Goal: Task Accomplishment & Management: Manage account settings

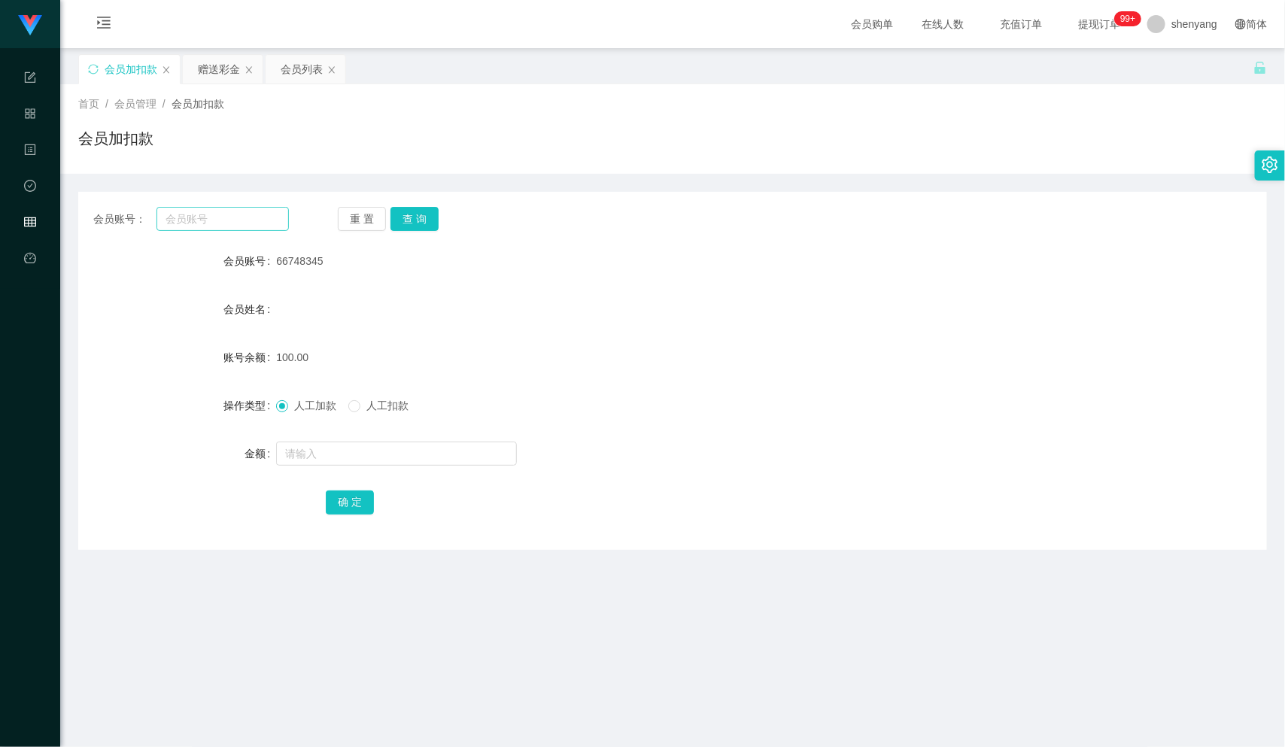
scroll to position [1, 0]
type input "980611"
click at [424, 214] on button "查 询" at bounding box center [414, 218] width 48 height 24
click at [323, 442] on input "text" at bounding box center [396, 453] width 241 height 24
type input "500"
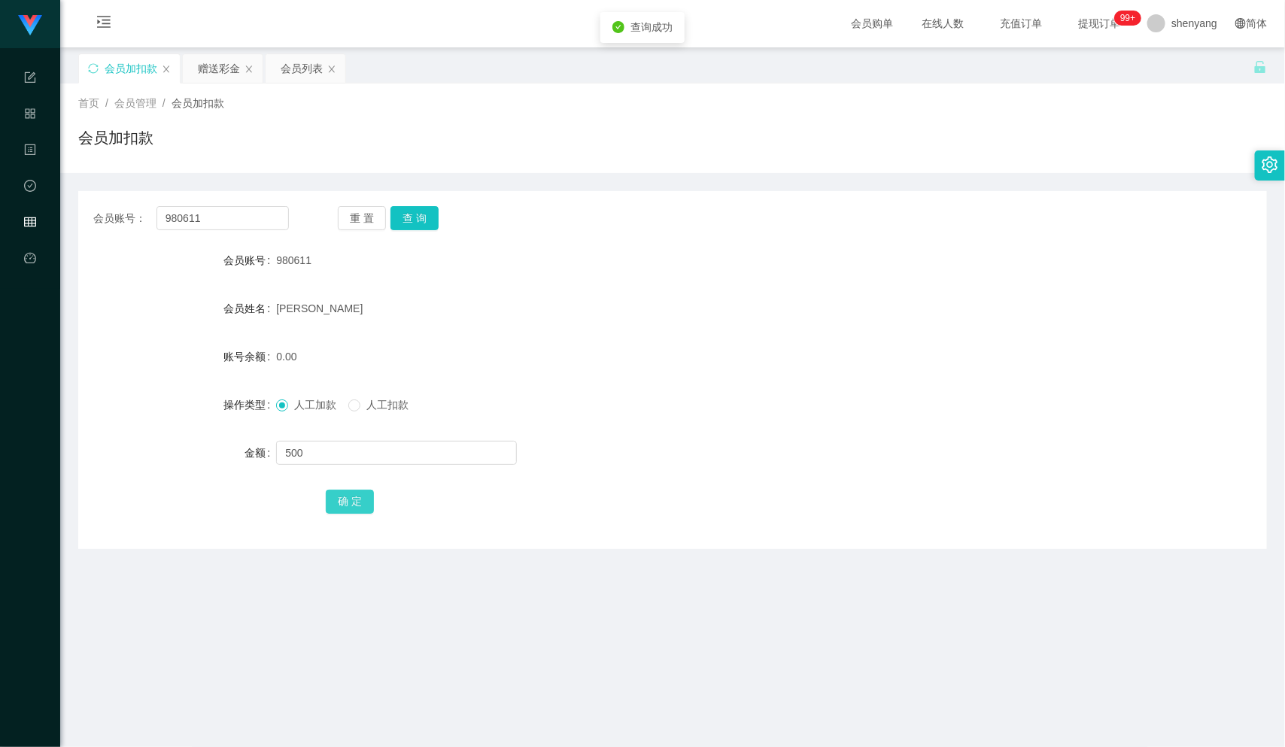
click at [346, 496] on button "确 定" at bounding box center [350, 502] width 48 height 24
drag, startPoint x: 206, startPoint y: 212, endPoint x: 154, endPoint y: 222, distance: 52.8
click at [154, 222] on div "会员账号： 980611" at bounding box center [191, 218] width 196 height 24
click at [195, 217] on input "text" at bounding box center [222, 218] width 132 height 24
paste input "[PERSON_NAME]"
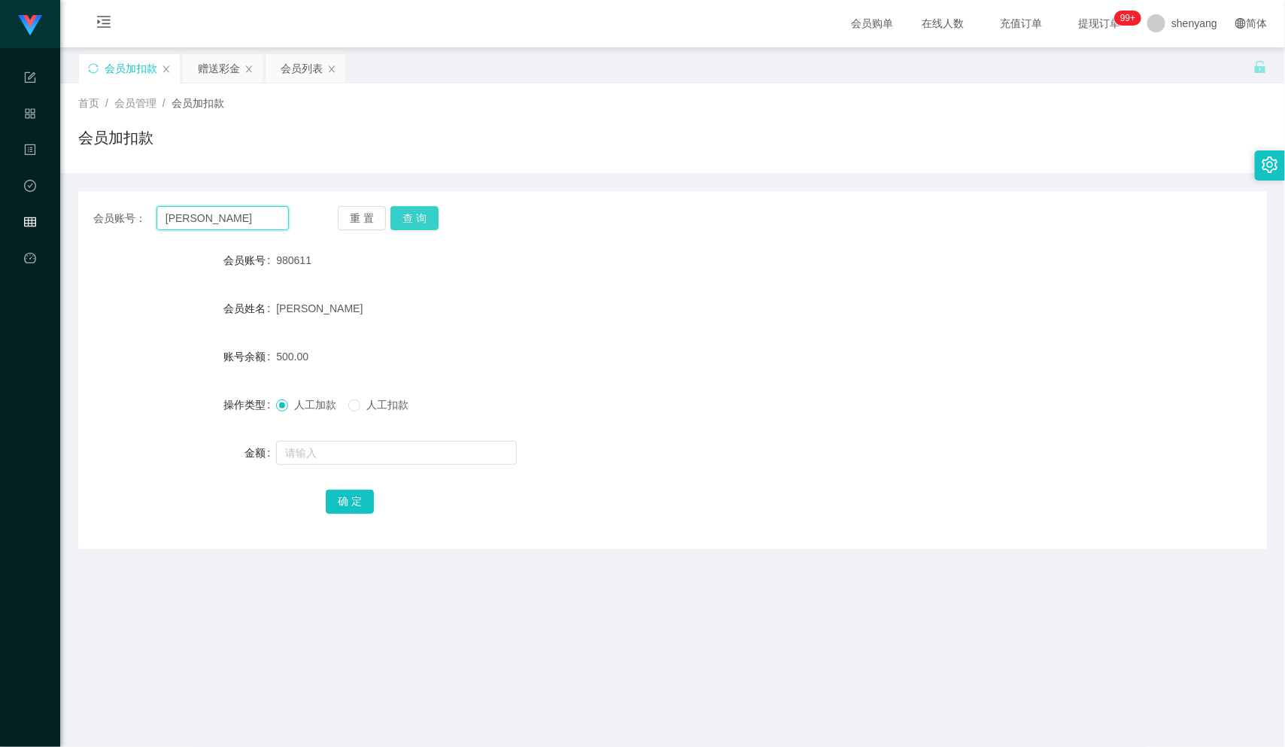
type input "[PERSON_NAME]"
click at [406, 220] on button "查 询" at bounding box center [414, 218] width 48 height 24
click at [372, 449] on input "text" at bounding box center [396, 453] width 241 height 24
type input "500"
click at [350, 506] on button "确 定" at bounding box center [350, 502] width 48 height 24
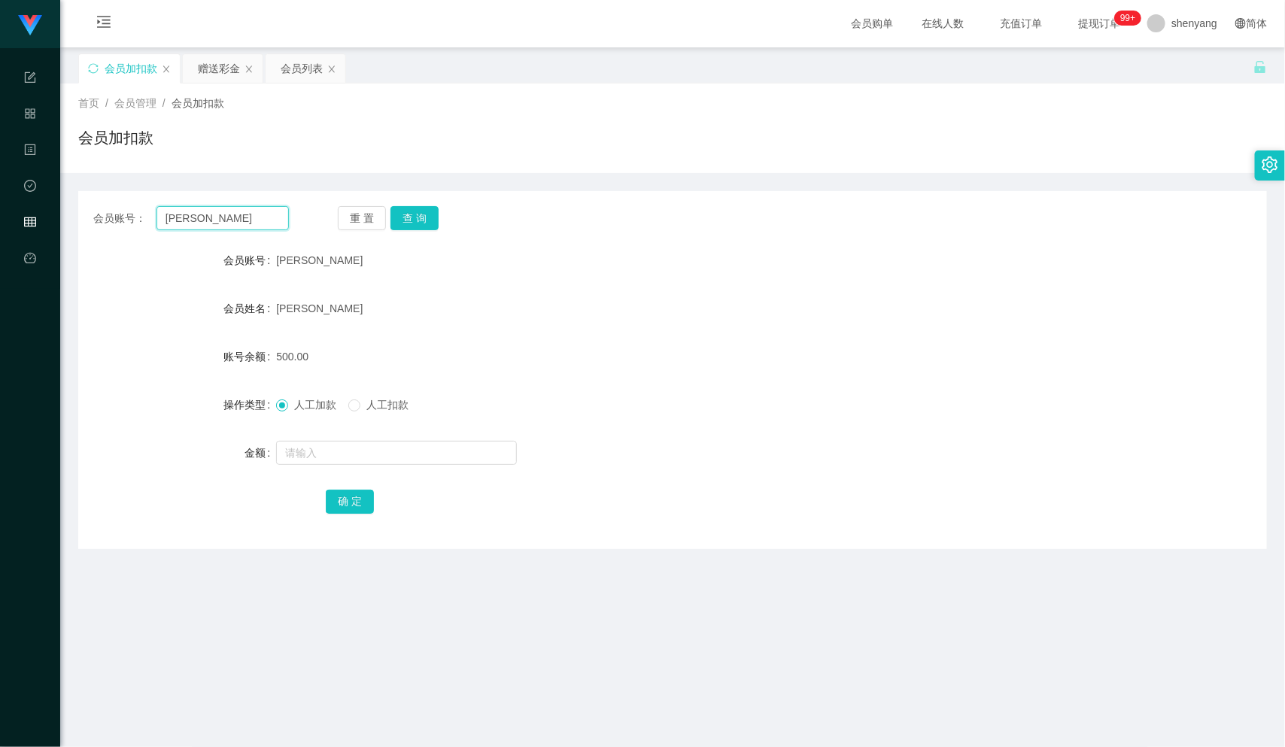
drag, startPoint x: 126, startPoint y: 224, endPoint x: 100, endPoint y: 229, distance: 26.7
click at [100, 229] on div "会员账号： [PERSON_NAME]" at bounding box center [191, 218] width 196 height 24
click at [290, 70] on div "会员列表" at bounding box center [302, 68] width 42 height 29
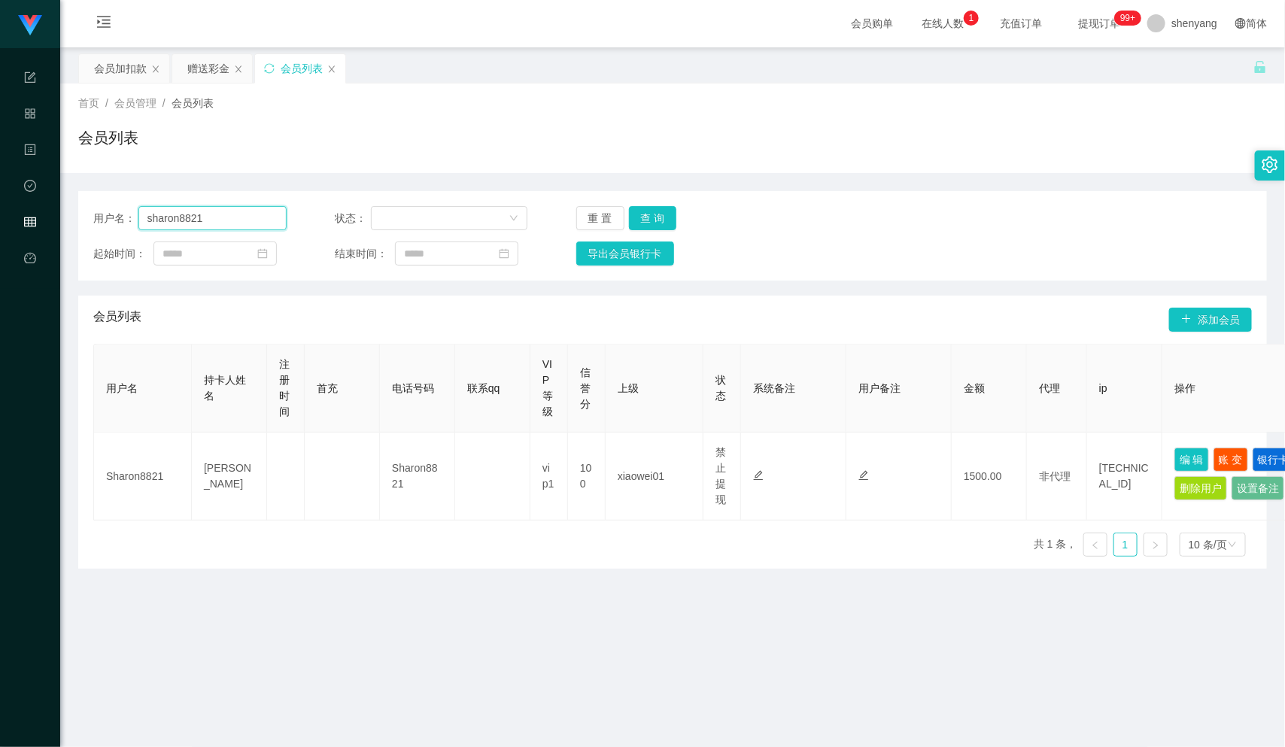
drag, startPoint x: 202, startPoint y: 219, endPoint x: 135, endPoint y: 221, distance: 66.2
click at [135, 221] on div "用户名： sharon8821" at bounding box center [189, 218] width 193 height 24
paste input "980611"
type input "980611"
click at [657, 220] on button "查 询" at bounding box center [653, 218] width 48 height 24
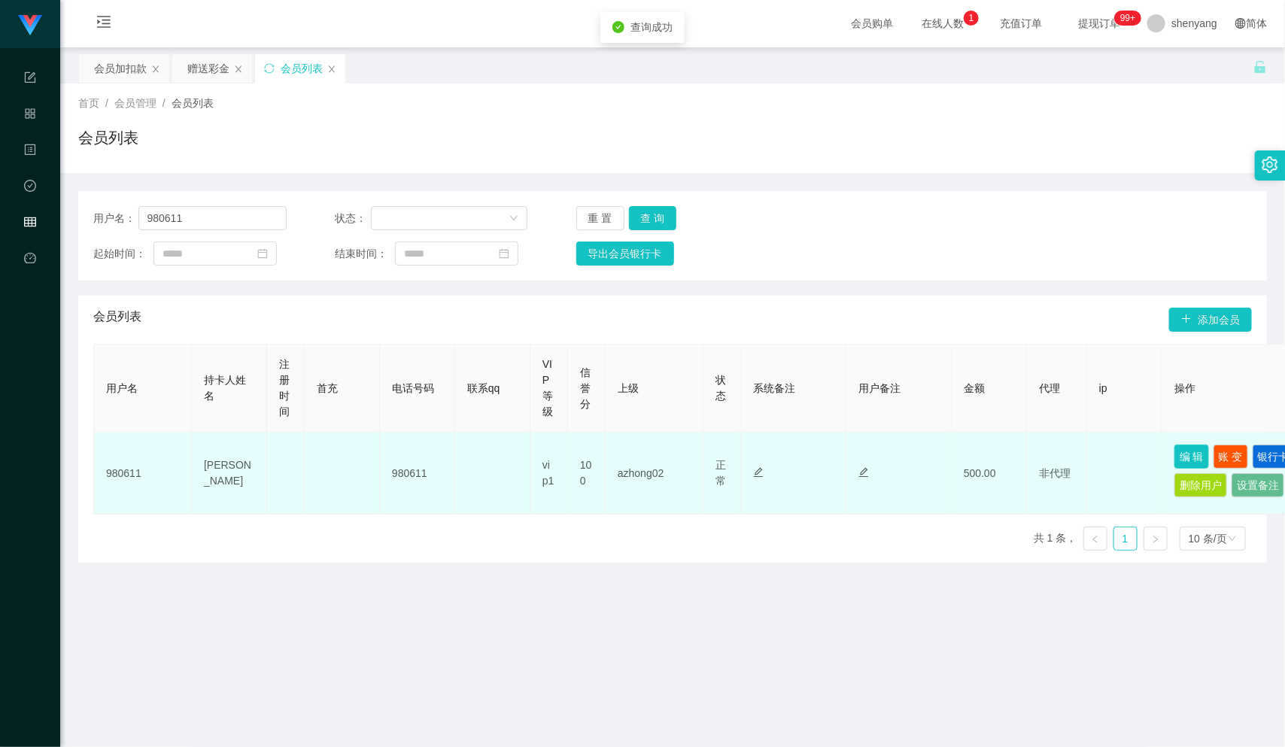
click at [1192, 456] on button "编 辑" at bounding box center [1191, 457] width 35 height 24
type input "980611"
type input "[PERSON_NAME]"
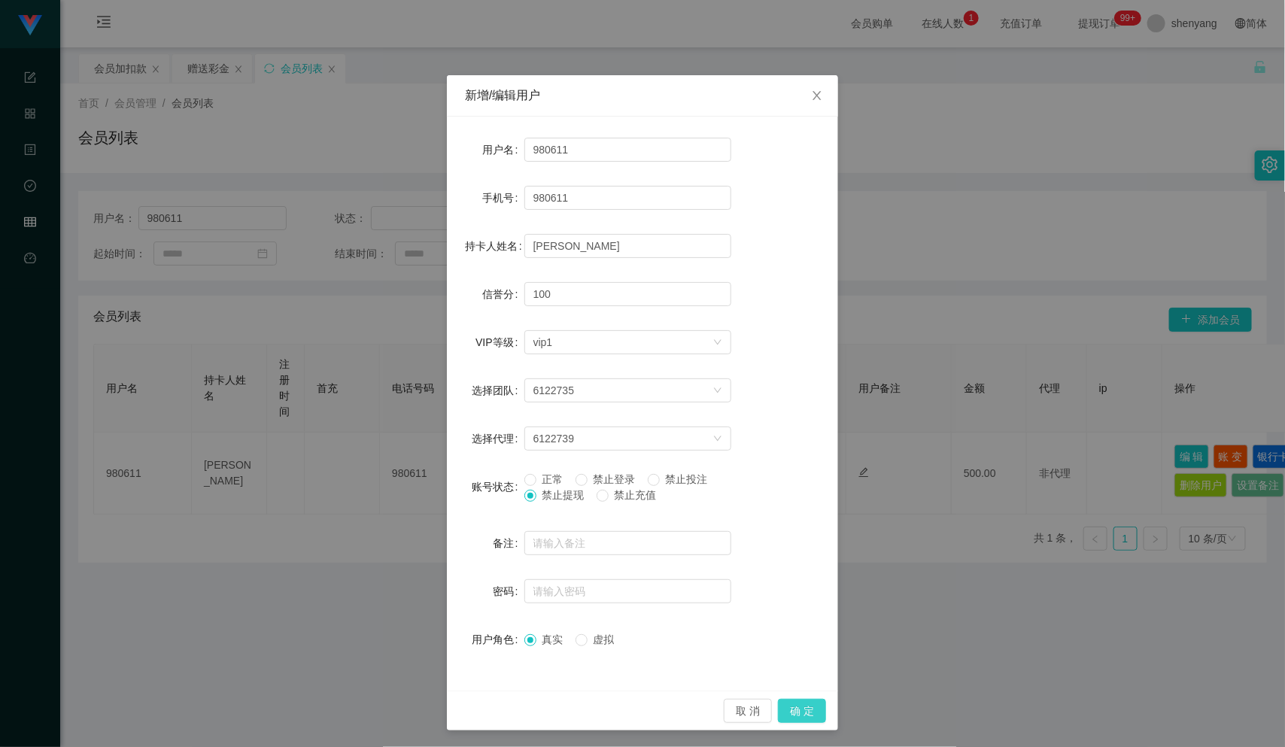
click at [794, 706] on button "确 定" at bounding box center [802, 711] width 48 height 24
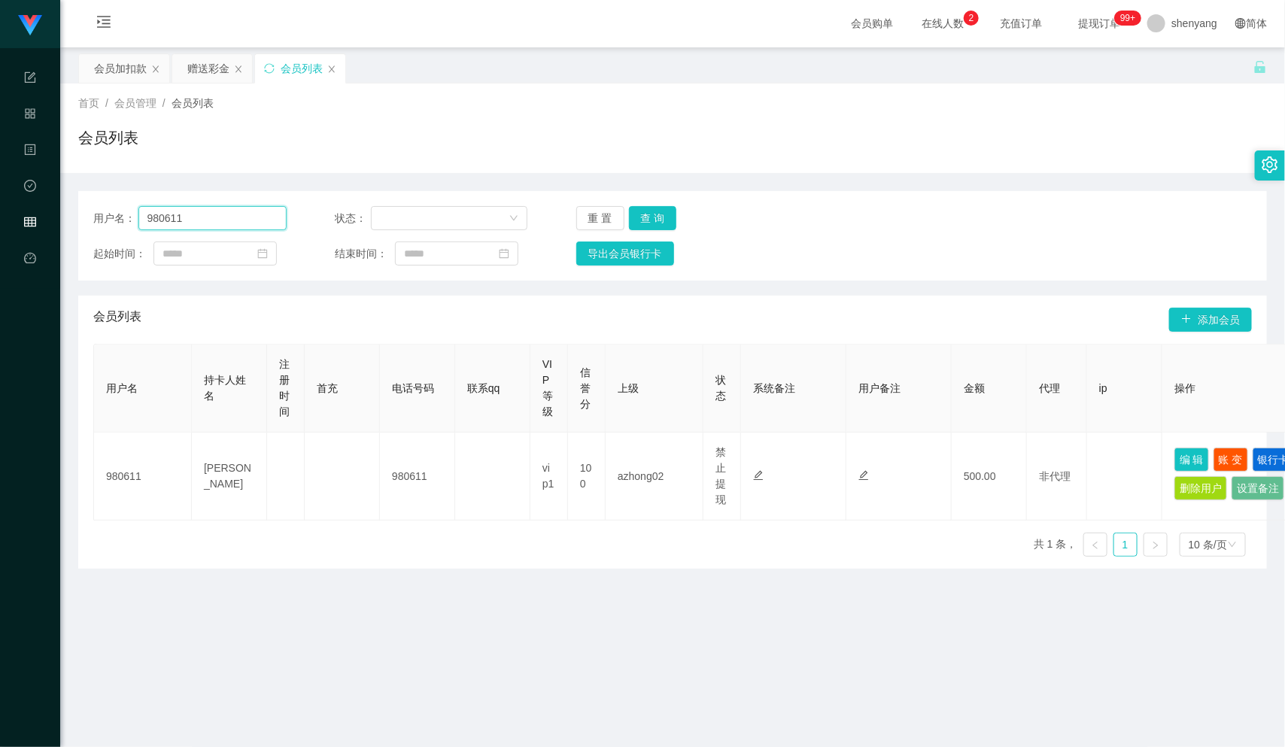
drag, startPoint x: 183, startPoint y: 208, endPoint x: 136, endPoint y: 221, distance: 48.4
click at [136, 221] on div "用户名： 980611" at bounding box center [189, 218] width 193 height 24
click at [108, 56] on div "会员加扣款" at bounding box center [120, 68] width 53 height 29
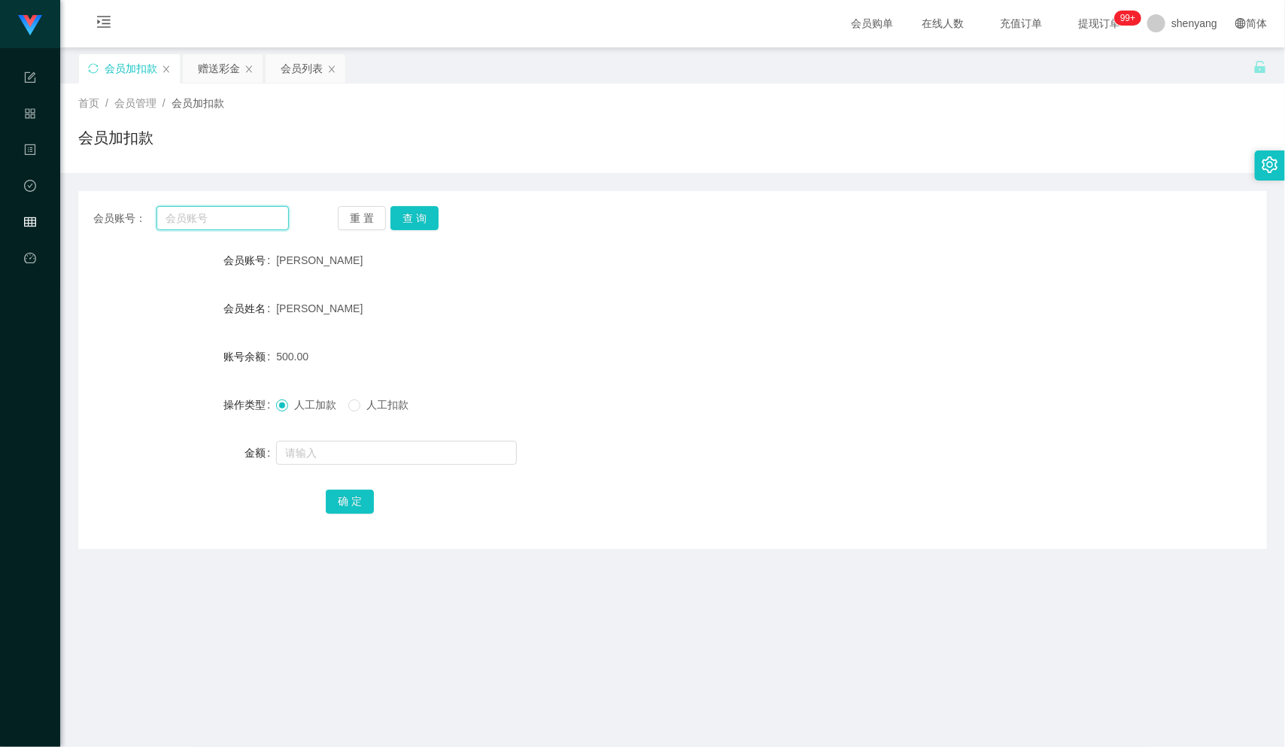
click at [187, 217] on input "text" at bounding box center [222, 218] width 132 height 24
paste input "Joker3898"
type input "Joker3898"
click at [408, 208] on button "查 询" at bounding box center [414, 218] width 48 height 24
click at [375, 454] on input "text" at bounding box center [396, 453] width 241 height 24
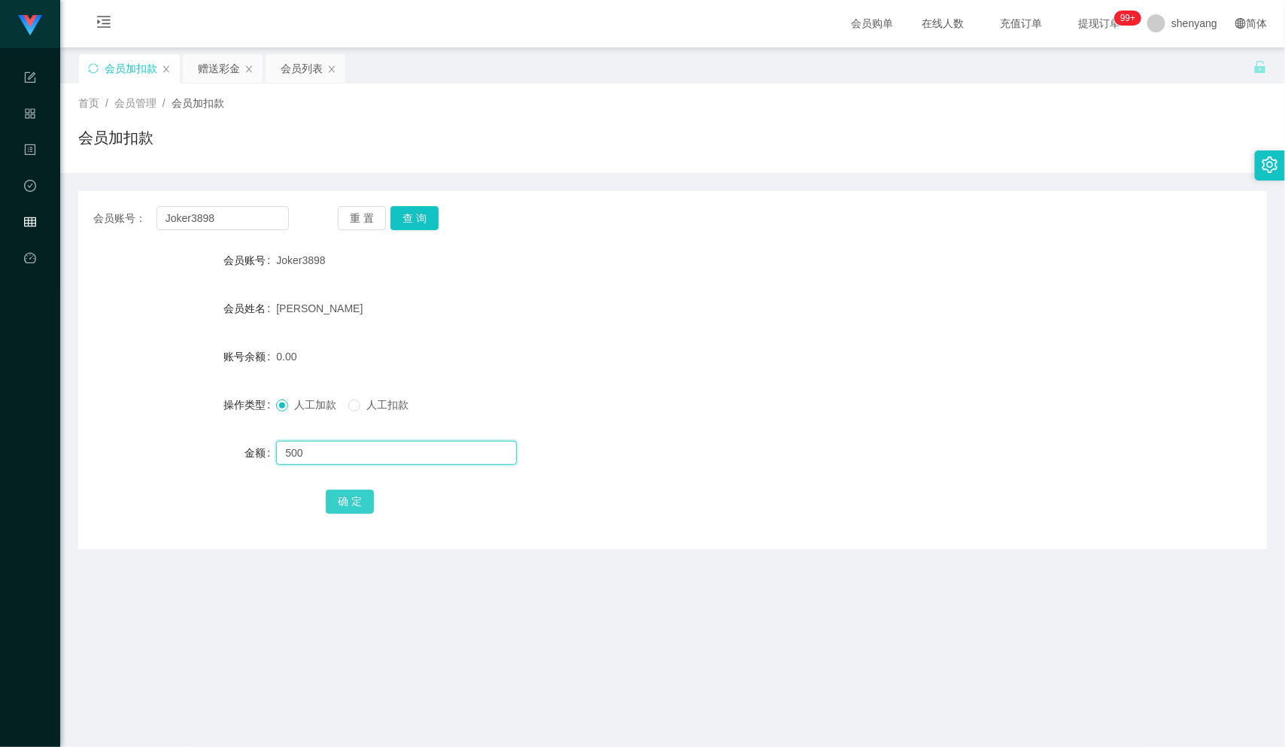
type input "500"
click at [339, 497] on button "确 定" at bounding box center [350, 502] width 48 height 24
click at [305, 64] on div "会员列表" at bounding box center [302, 68] width 42 height 29
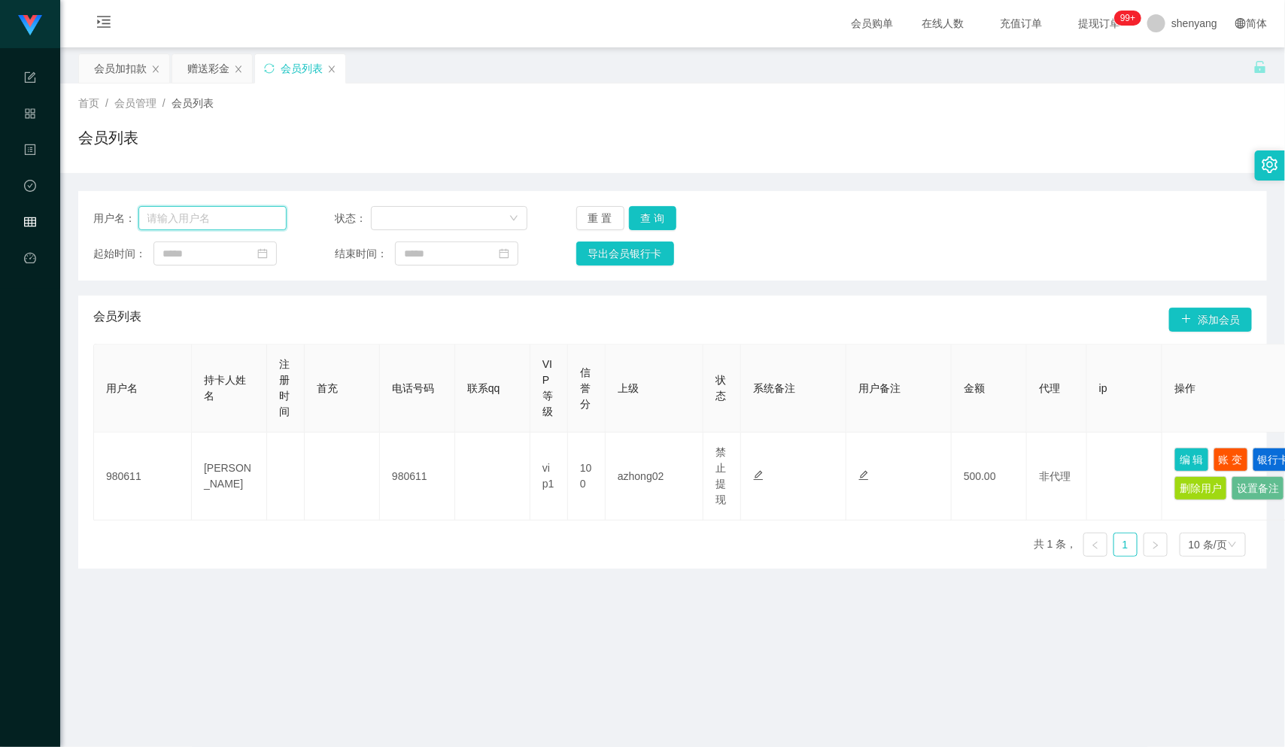
click at [213, 215] on input "text" at bounding box center [212, 218] width 148 height 24
paste input "[PERSON_NAME]"
type input "[PERSON_NAME]"
click at [657, 215] on button "查 询" at bounding box center [653, 218] width 48 height 24
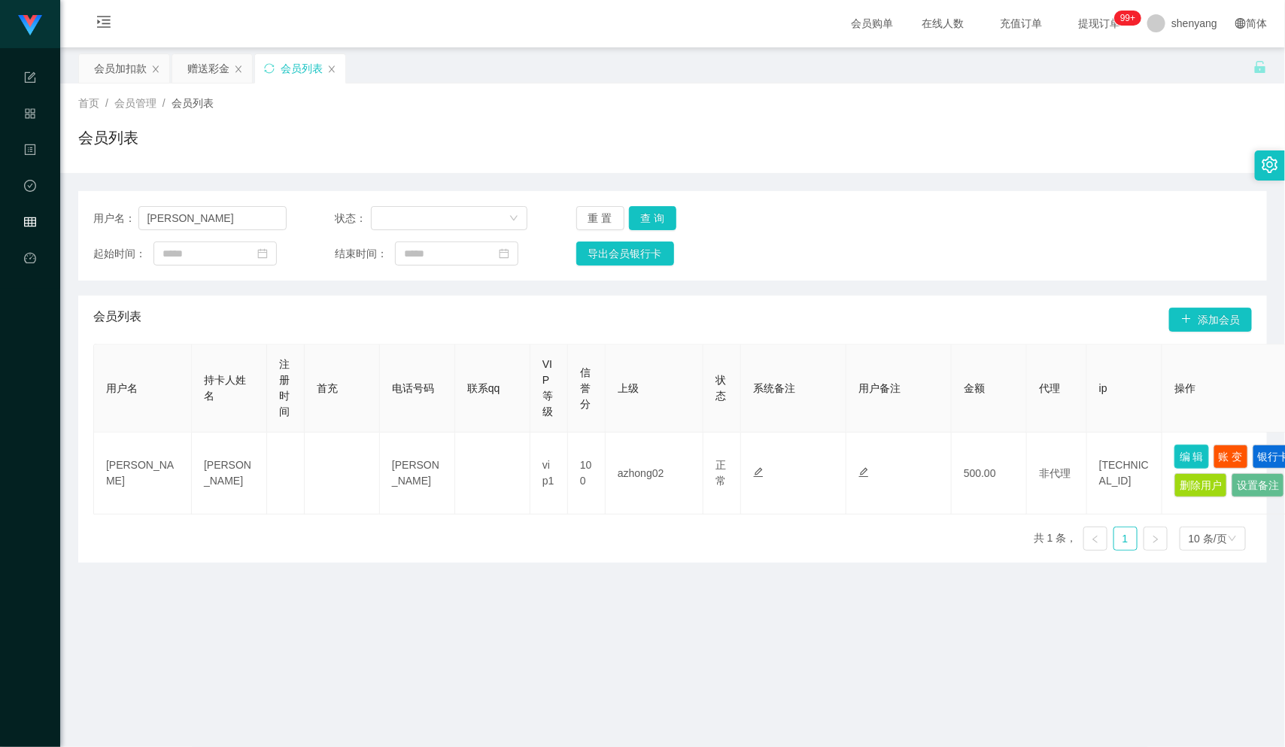
click at [1192, 452] on button "编 辑" at bounding box center [1191, 457] width 35 height 24
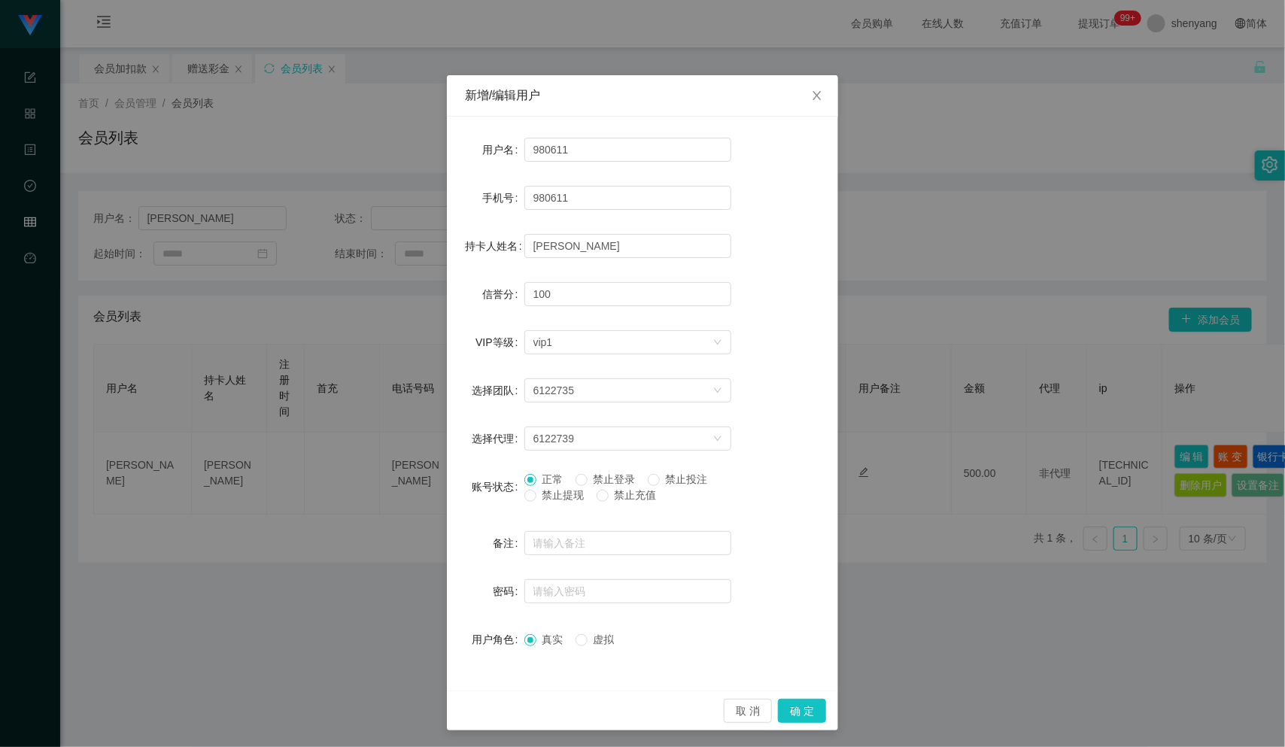
type input "[PERSON_NAME]"
click at [788, 706] on button "确 定" at bounding box center [802, 711] width 48 height 24
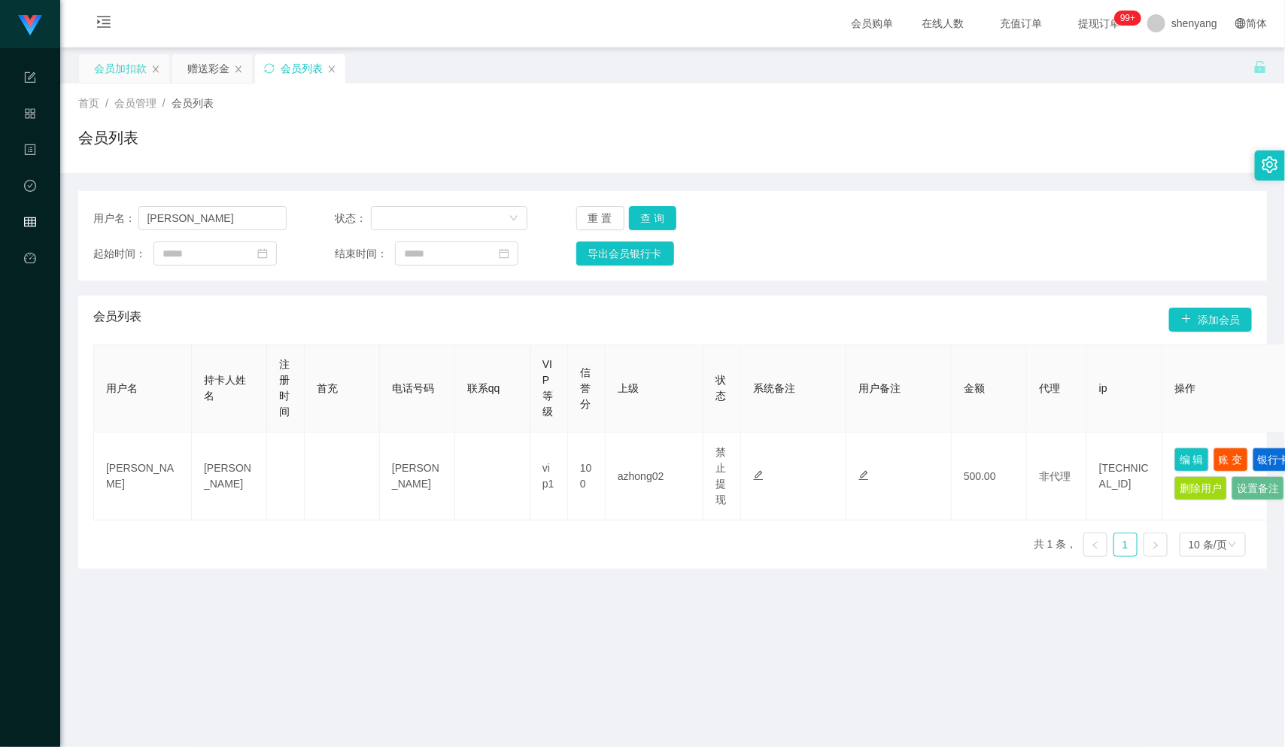
click at [123, 65] on div "会员加扣款" at bounding box center [120, 68] width 53 height 29
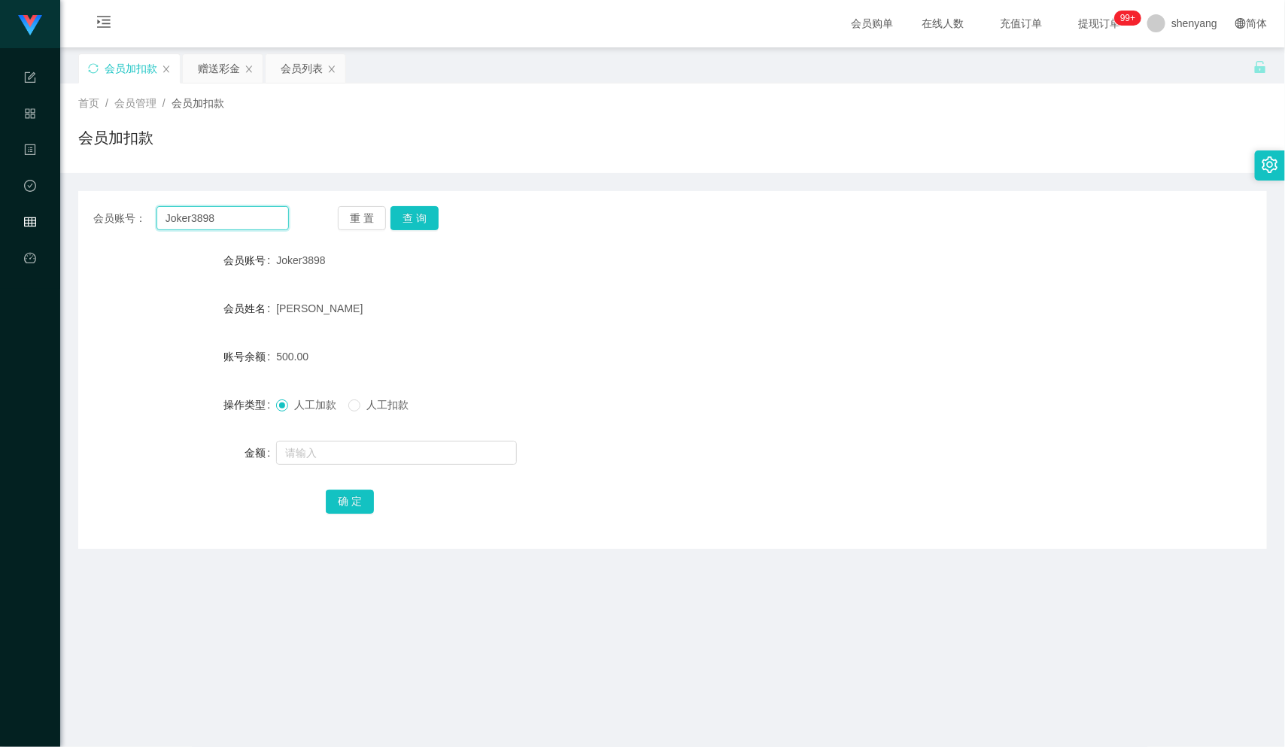
drag, startPoint x: 159, startPoint y: 217, endPoint x: 142, endPoint y: 221, distance: 17.2
click at [142, 221] on div "会员账号： Joker3898" at bounding box center [191, 218] width 196 height 24
paste input "khookianfung"
type input "khookianfung"
click at [408, 212] on button "查 询" at bounding box center [414, 218] width 48 height 24
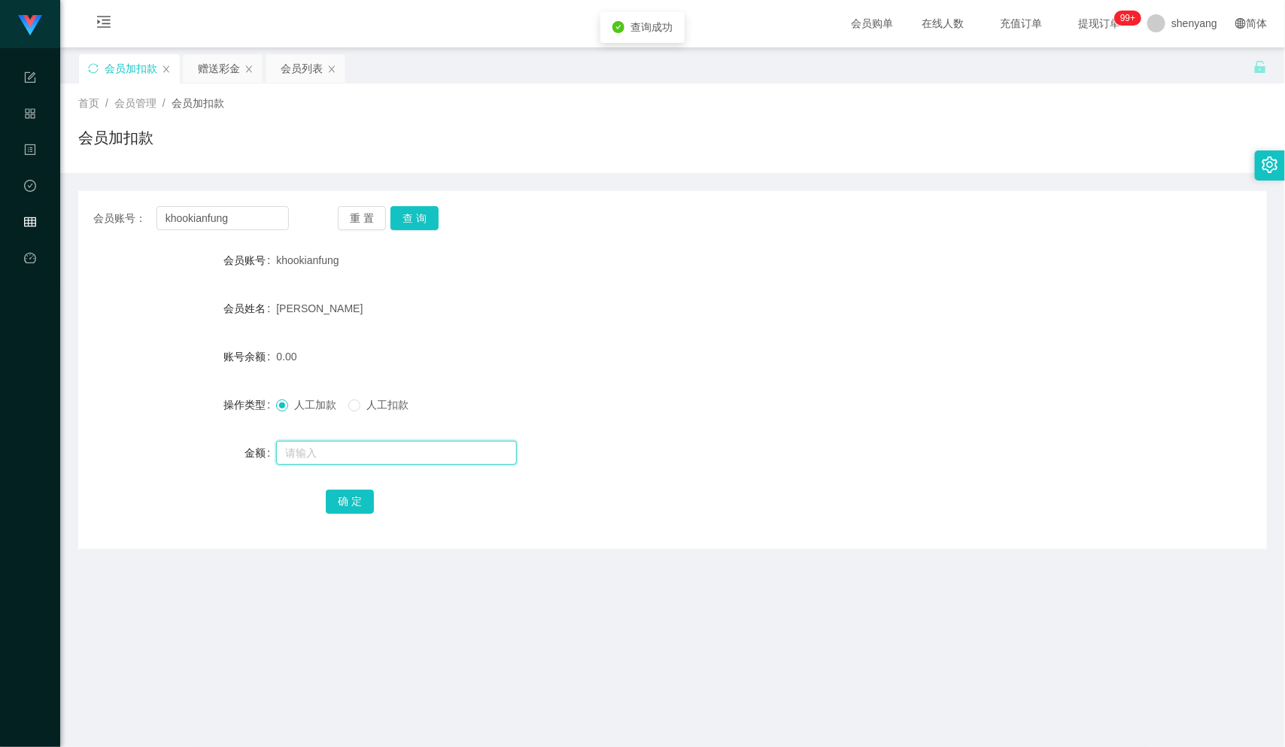
click at [398, 457] on input "text" at bounding box center [396, 453] width 241 height 24
type input "400"
click at [348, 502] on button "确 定" at bounding box center [350, 502] width 48 height 24
click at [546, 637] on main "关闭左侧 关闭右侧 关闭其它 刷新页面 会员加扣款 赠送彩金 会员列表 首页 / 会员管理 / 会员加扣款 / 会员加扣款 会员账号： khookianfun…" at bounding box center [672, 475] width 1225 height 856
drag, startPoint x: 194, startPoint y: 226, endPoint x: 134, endPoint y: 233, distance: 60.6
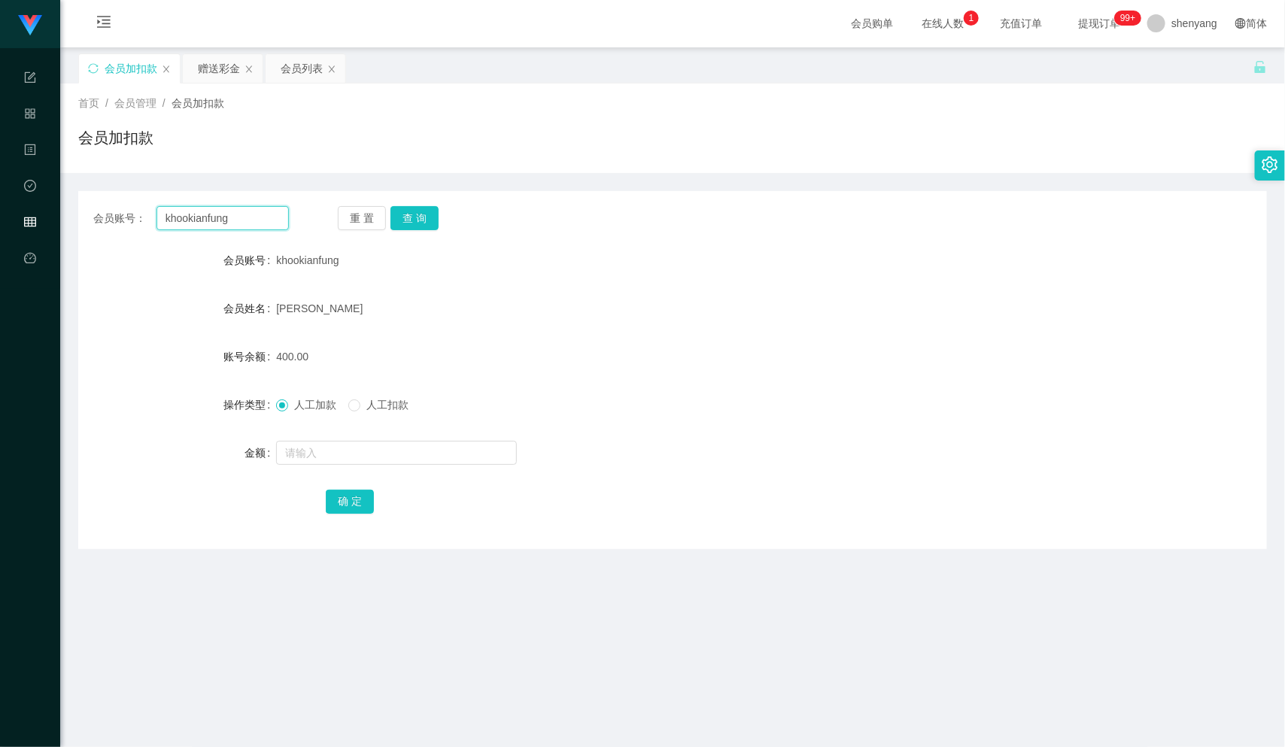
click at [129, 233] on div "会员账号： khookianfung 重 置 查 询 会员账号 khookianfung 会员姓名 [PERSON_NAME] 账号余额 400.00 操作类…" at bounding box center [672, 370] width 1189 height 358
click at [190, 214] on input "text" at bounding box center [222, 218] width 132 height 24
paste input "qq123"
type input "qq123"
click at [418, 211] on button "查 询" at bounding box center [414, 218] width 48 height 24
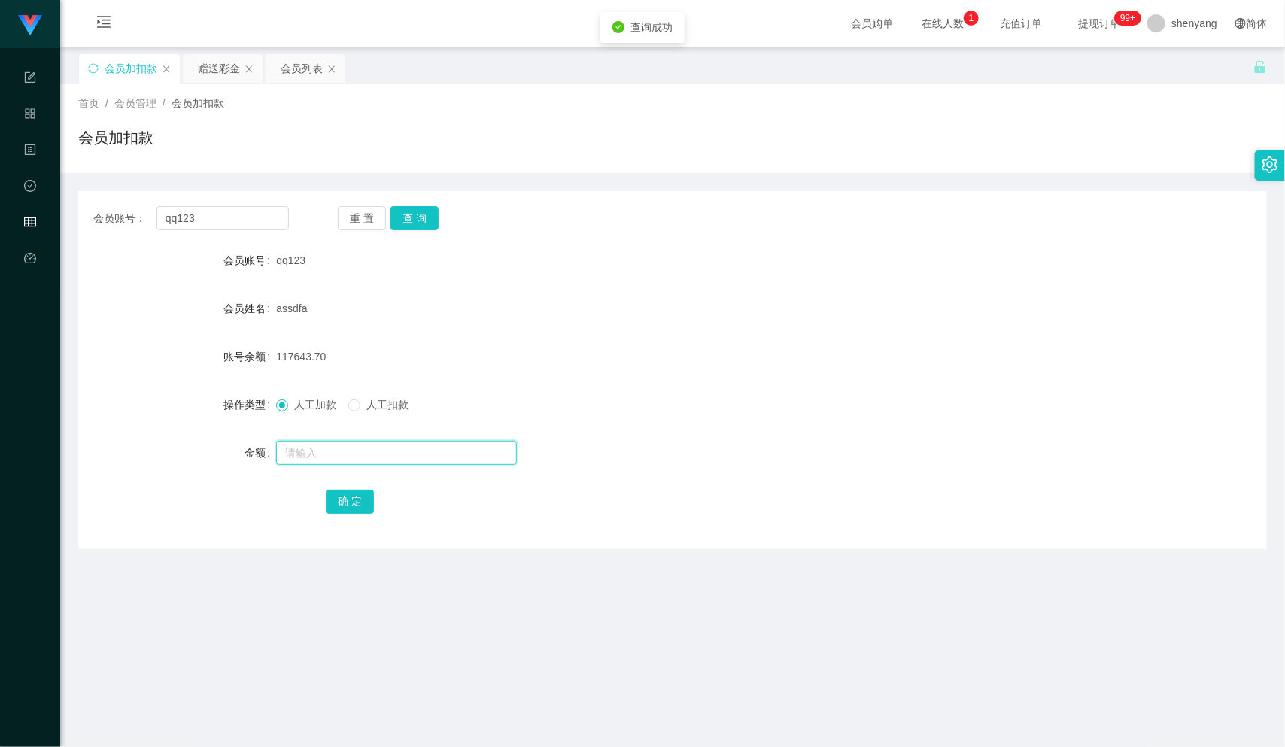
click at [348, 445] on input "text" at bounding box center [396, 453] width 241 height 24
type input "500"
click at [361, 502] on button "确 定" at bounding box center [350, 502] width 48 height 24
drag, startPoint x: 190, startPoint y: 220, endPoint x: 159, endPoint y: 228, distance: 31.9
click at [159, 228] on input "qq123" at bounding box center [222, 218] width 132 height 24
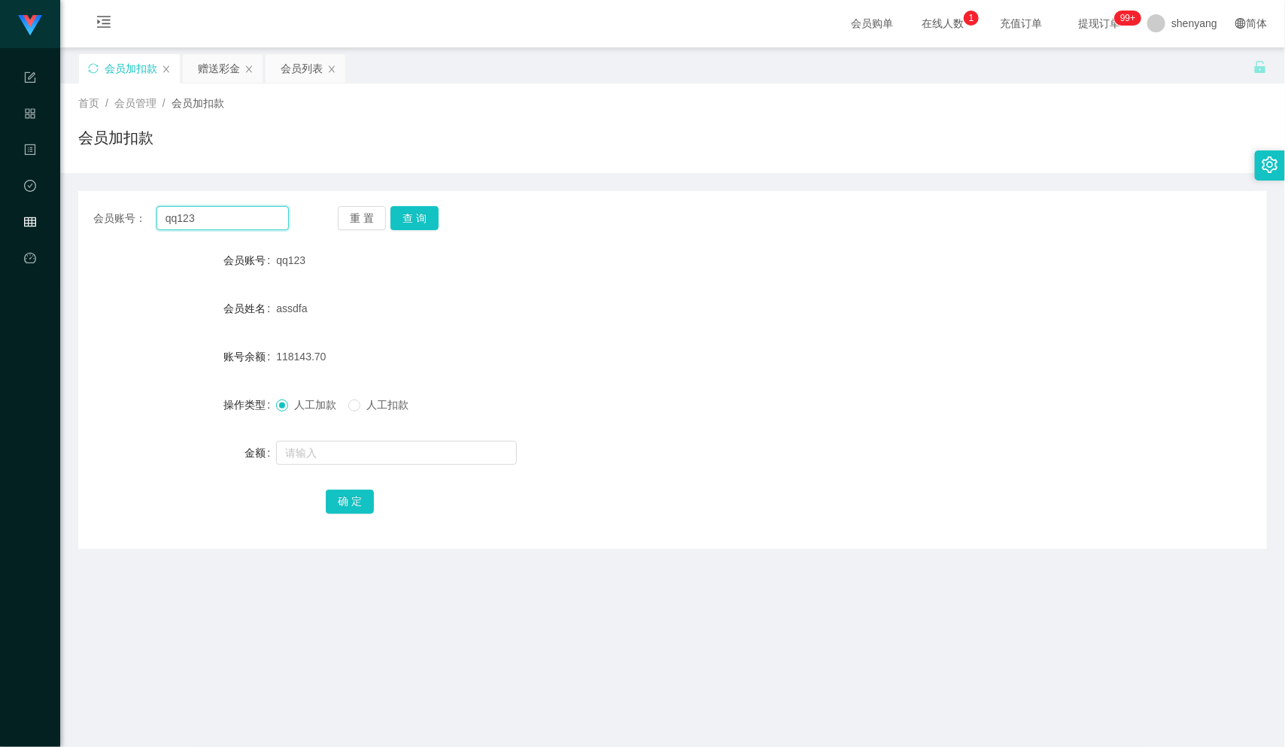
drag, startPoint x: 211, startPoint y: 217, endPoint x: 163, endPoint y: 226, distance: 48.4
click at [163, 226] on input "qq123" at bounding box center [222, 218] width 132 height 24
click at [298, 72] on div "会员列表" at bounding box center [302, 68] width 42 height 29
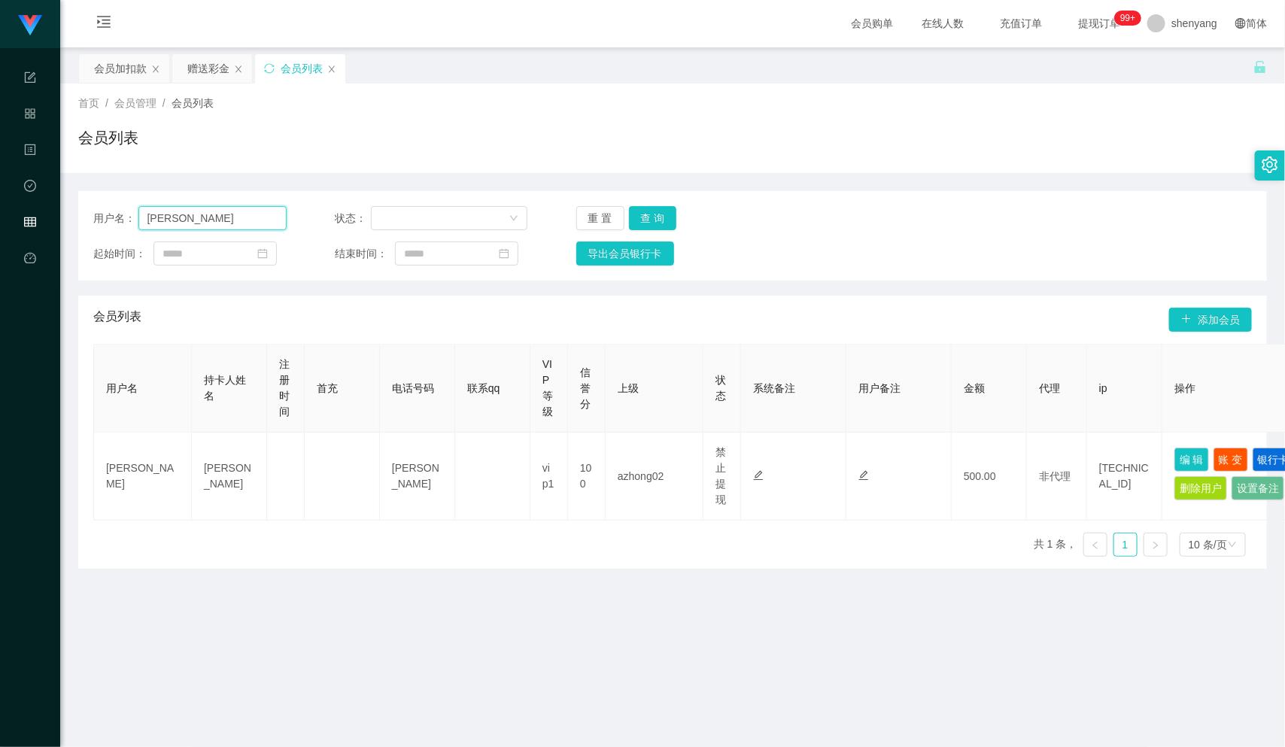
drag, startPoint x: 232, startPoint y: 217, endPoint x: 84, endPoint y: 215, distance: 148.2
click at [84, 215] on div "用户名： Liuchin 状态： 重 置 查 询 起始时间： 结束时间： 导出会员银行卡" at bounding box center [672, 236] width 1189 height 90
paste input "leong1717"
type input "leong1717"
click at [652, 214] on button "查 询" at bounding box center [653, 218] width 48 height 24
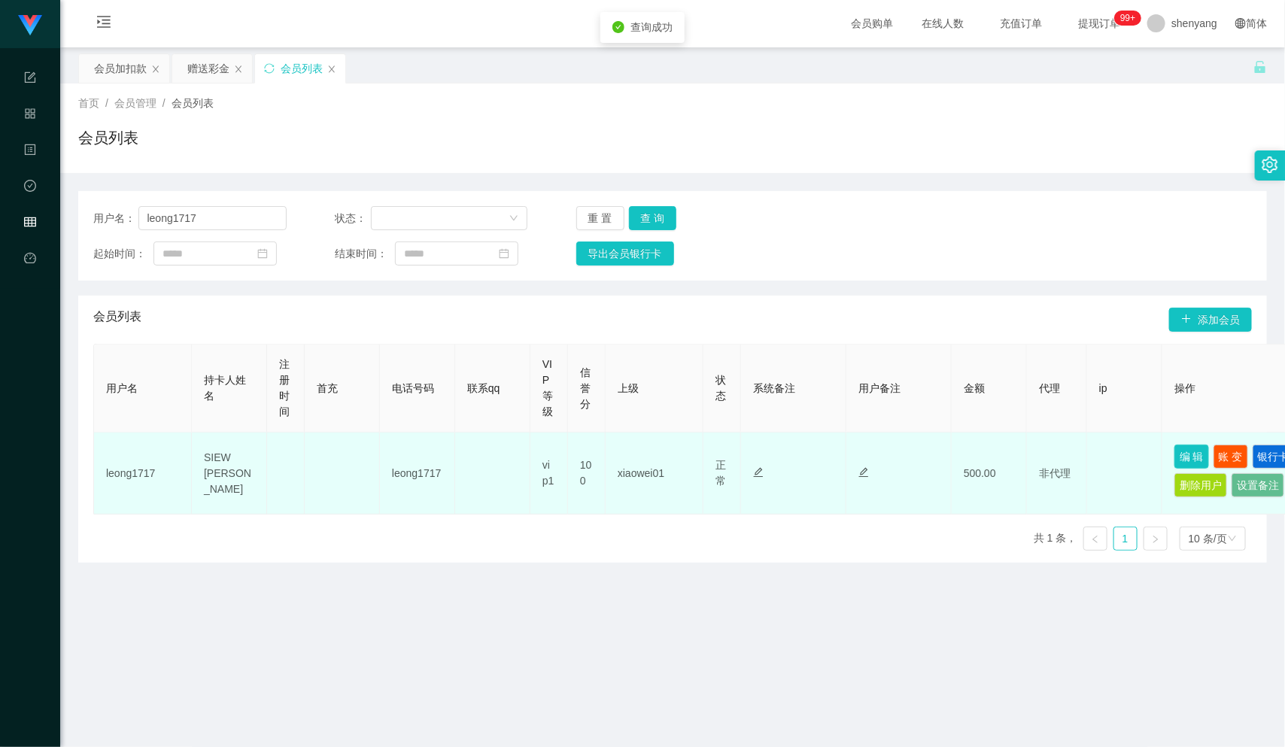
click at [1185, 458] on button "编 辑" at bounding box center [1191, 457] width 35 height 24
type input "leong1717"
type input "SIEW [PERSON_NAME]"
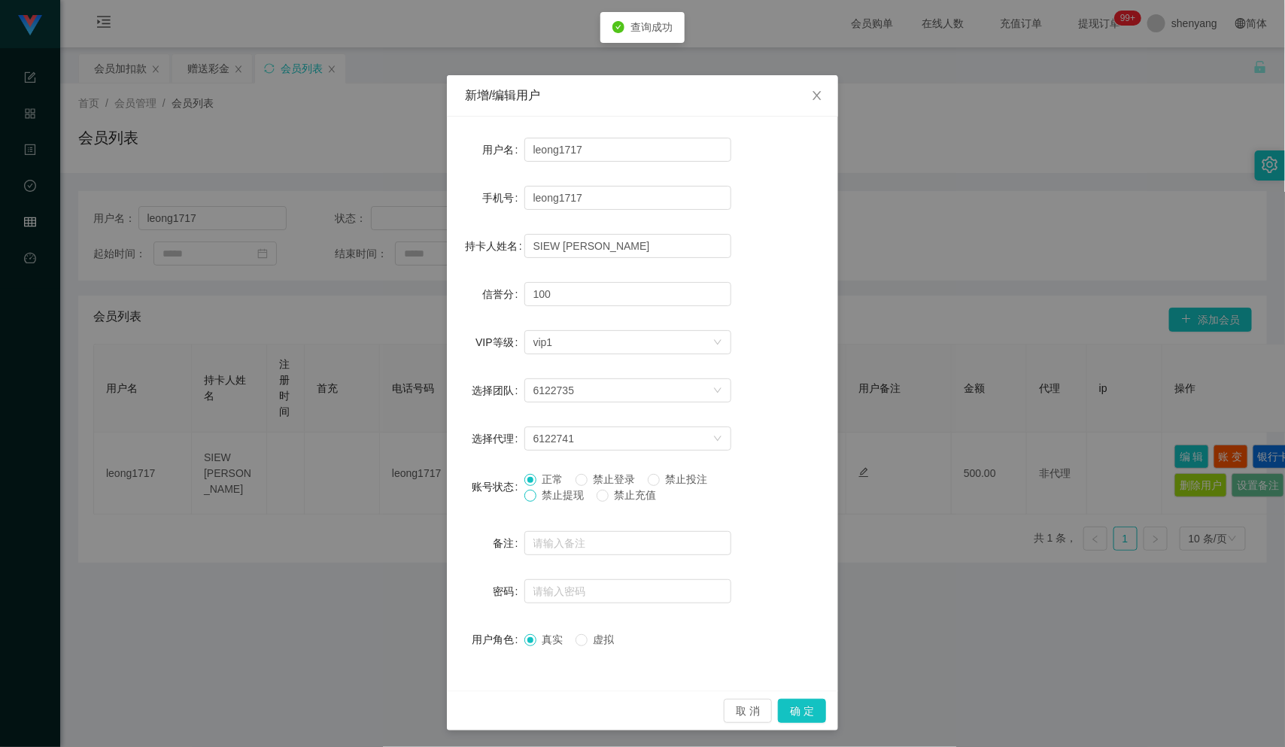
click at [524, 501] on span at bounding box center [530, 496] width 12 height 12
click at [800, 709] on button "确 定" at bounding box center [802, 711] width 48 height 24
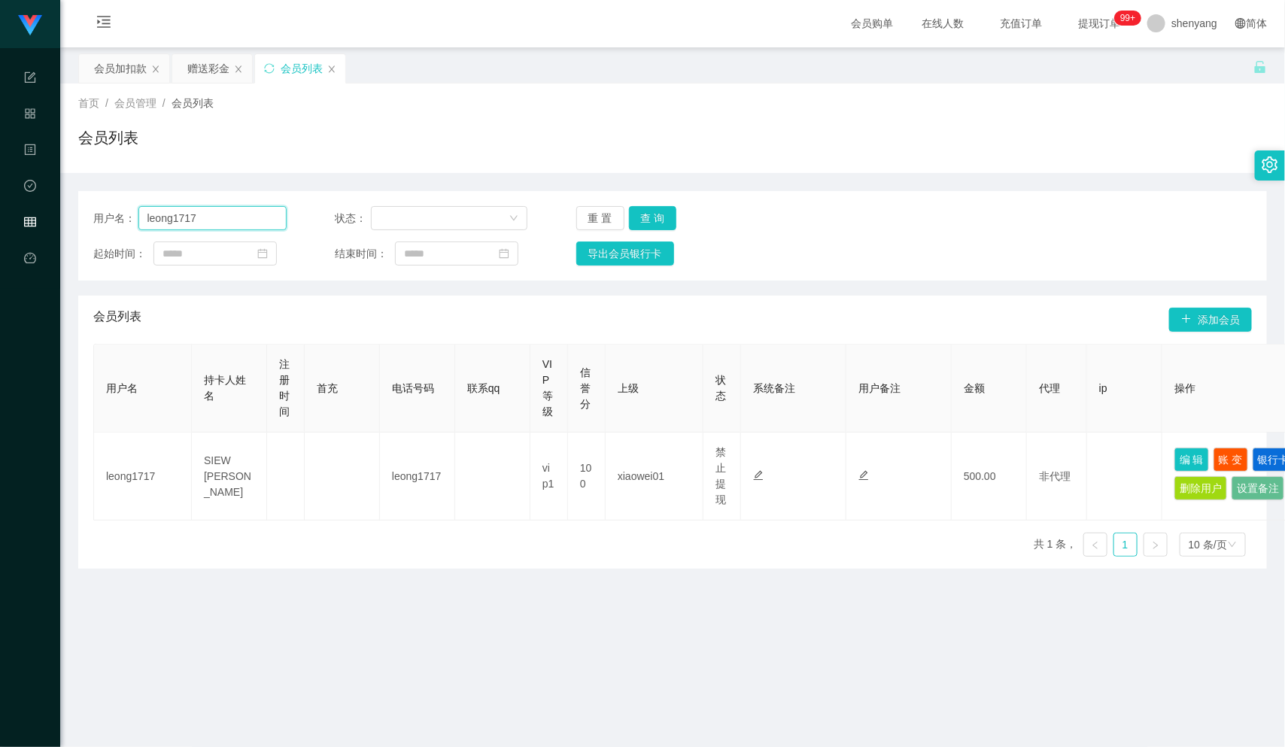
drag, startPoint x: 204, startPoint y: 213, endPoint x: 138, endPoint y: 217, distance: 65.6
click at [138, 217] on input "leong1717" at bounding box center [212, 218] width 148 height 24
click at [124, 68] on div "会员加扣款" at bounding box center [120, 68] width 53 height 29
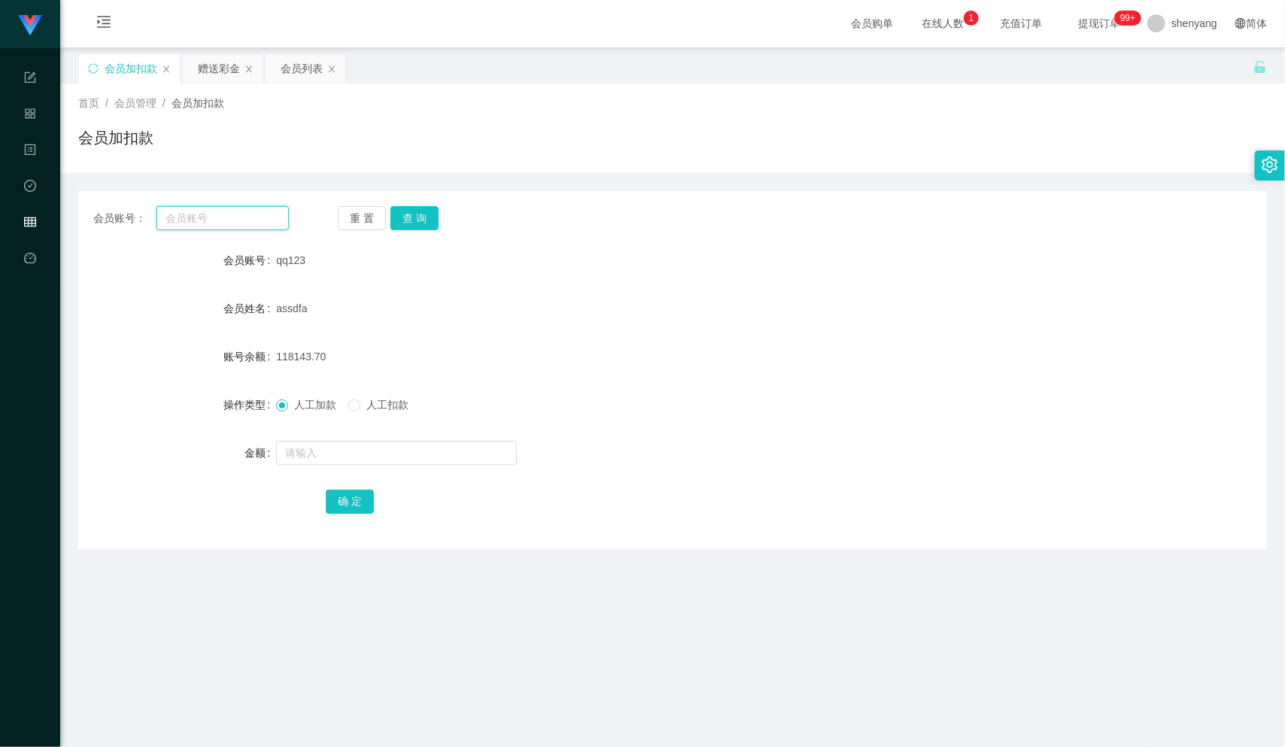
click at [222, 219] on input "text" at bounding box center [222, 218] width 132 height 24
paste input "Withsomi2417"
type input "Withsomi2417"
click at [418, 211] on button "查 询" at bounding box center [414, 218] width 48 height 24
click at [384, 458] on input "text" at bounding box center [396, 453] width 241 height 24
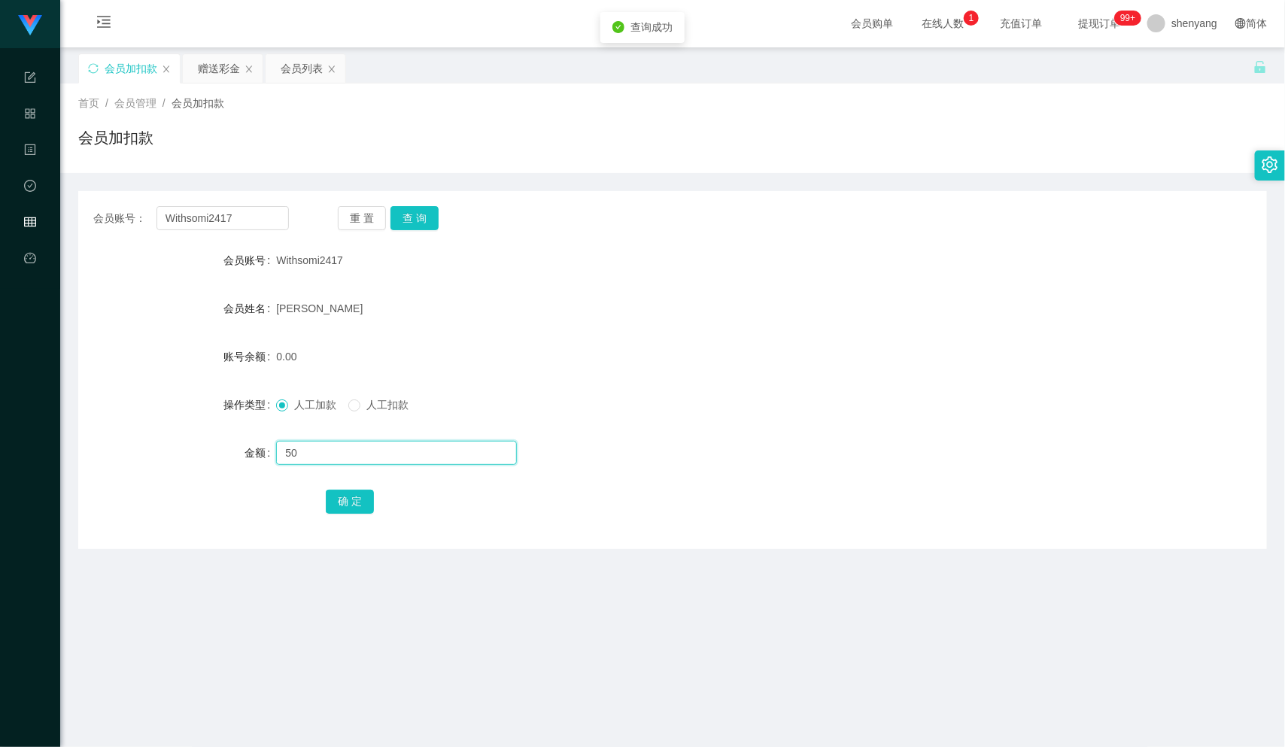
type input "5"
type input "400"
click at [336, 504] on button "确 定" at bounding box center [350, 502] width 48 height 24
drag, startPoint x: 242, startPoint y: 214, endPoint x: 100, endPoint y: 231, distance: 143.1
click at [88, 231] on div "会员账号： Withsomi2417 重 置 查 询 会员账号 Withsomi2417 会员姓名 [PERSON_NAME] lit siang 账号余额 …" at bounding box center [672, 370] width 1189 height 358
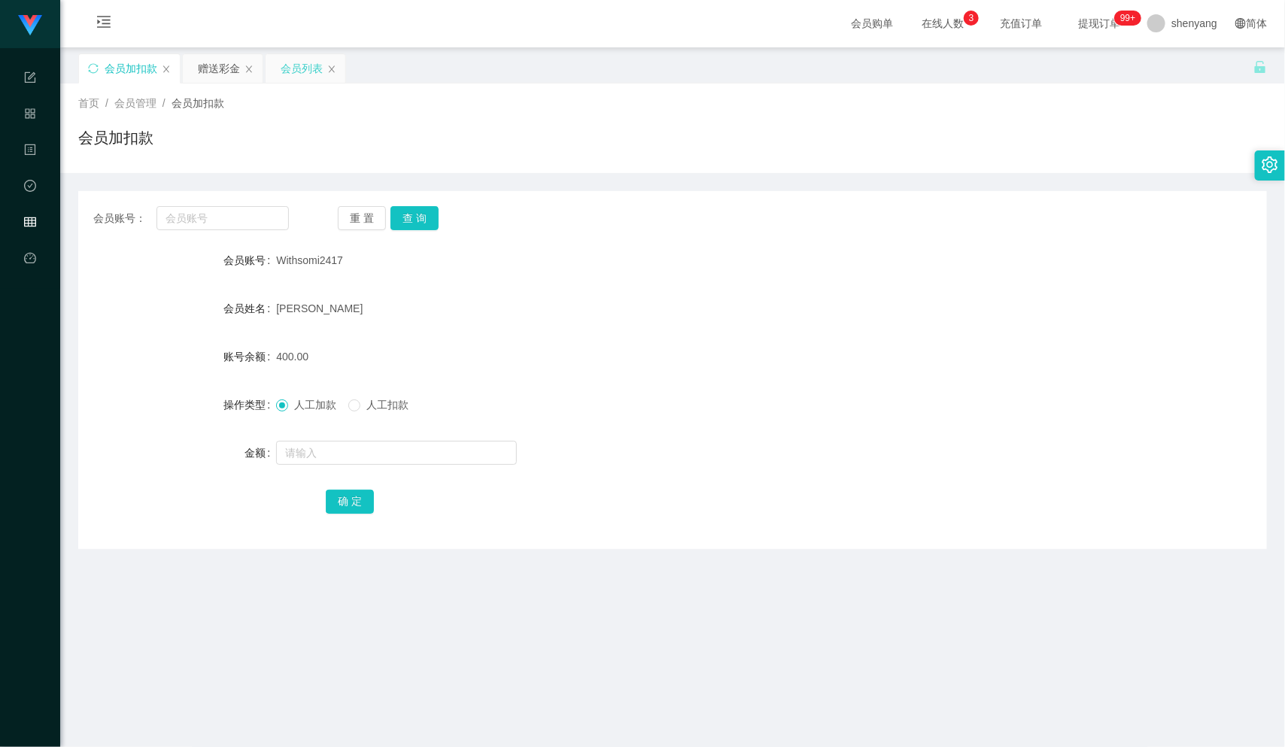
click at [289, 68] on div "会员列表" at bounding box center [302, 68] width 42 height 29
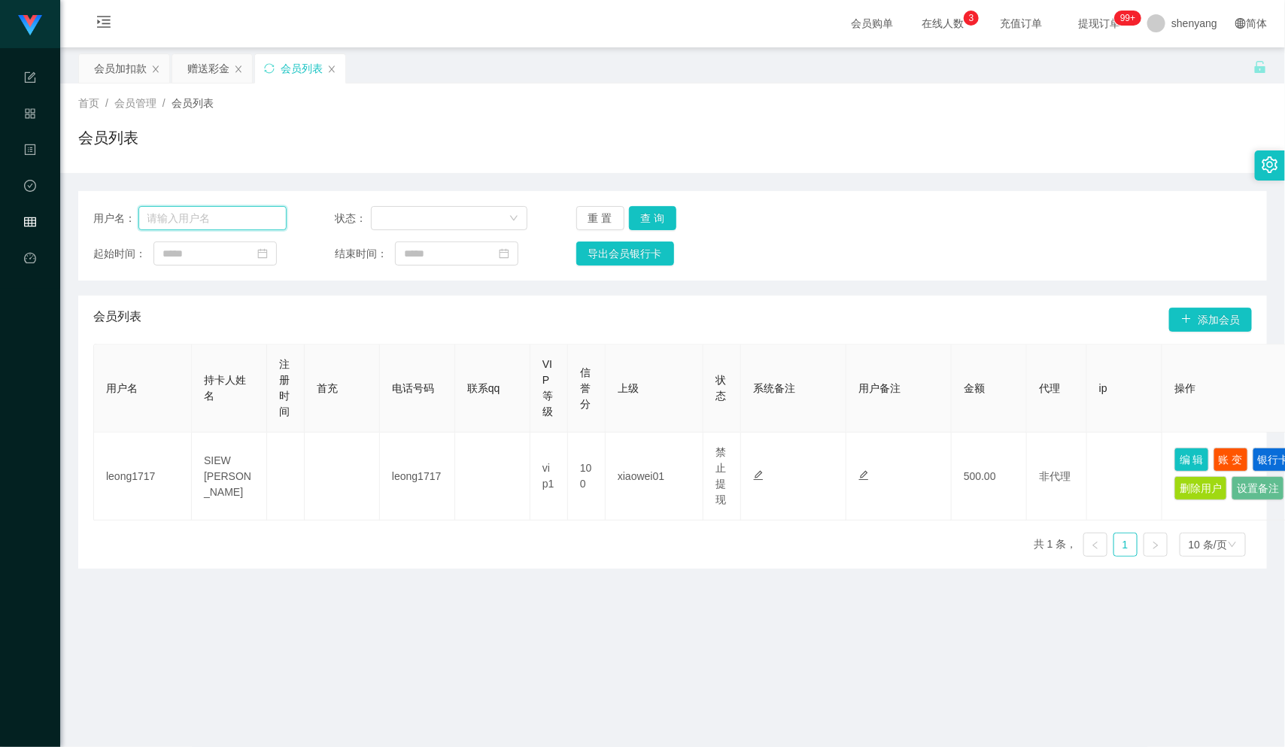
click at [197, 217] on input "text" at bounding box center [212, 218] width 148 height 24
paste input "Withsomi2417"
type input "Withsomi2417"
click at [648, 215] on button "查 询" at bounding box center [653, 218] width 48 height 24
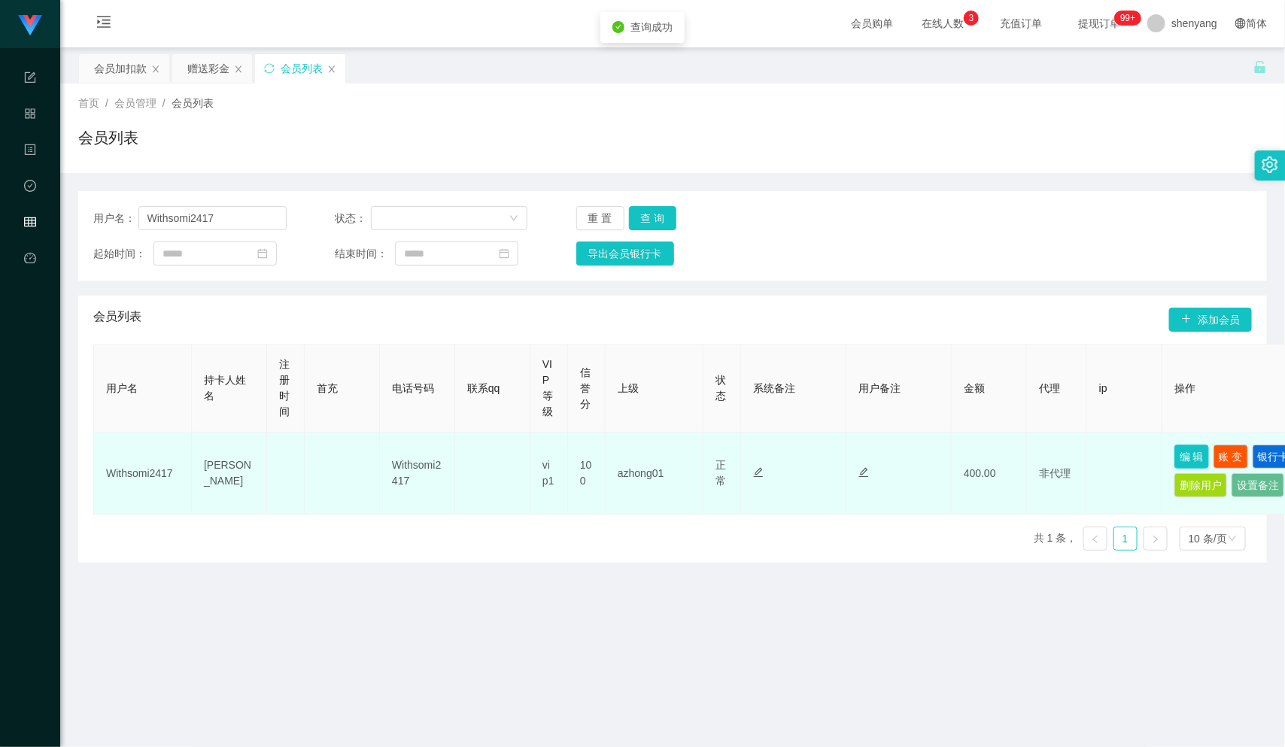
click at [1183, 454] on button "编 辑" at bounding box center [1191, 457] width 35 height 24
type input "Withsomi2417"
type input "[PERSON_NAME]"
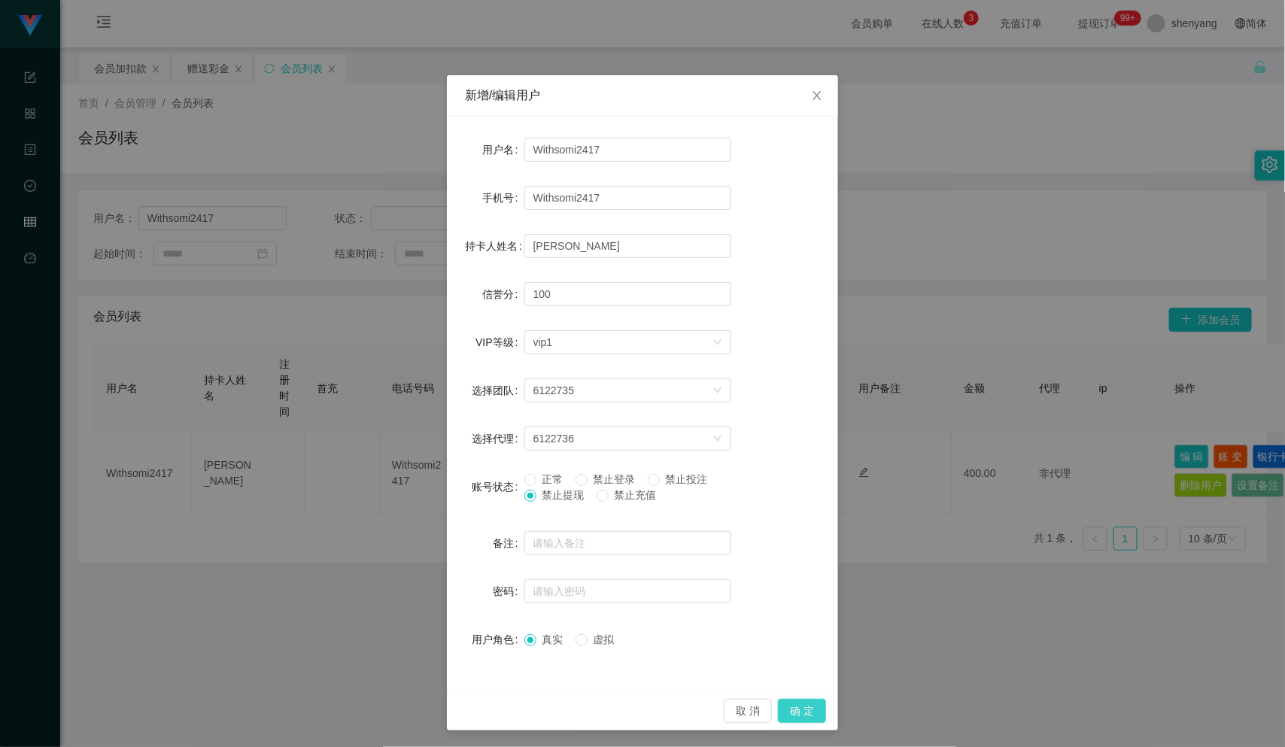
click at [806, 715] on button "确 定" at bounding box center [802, 711] width 48 height 24
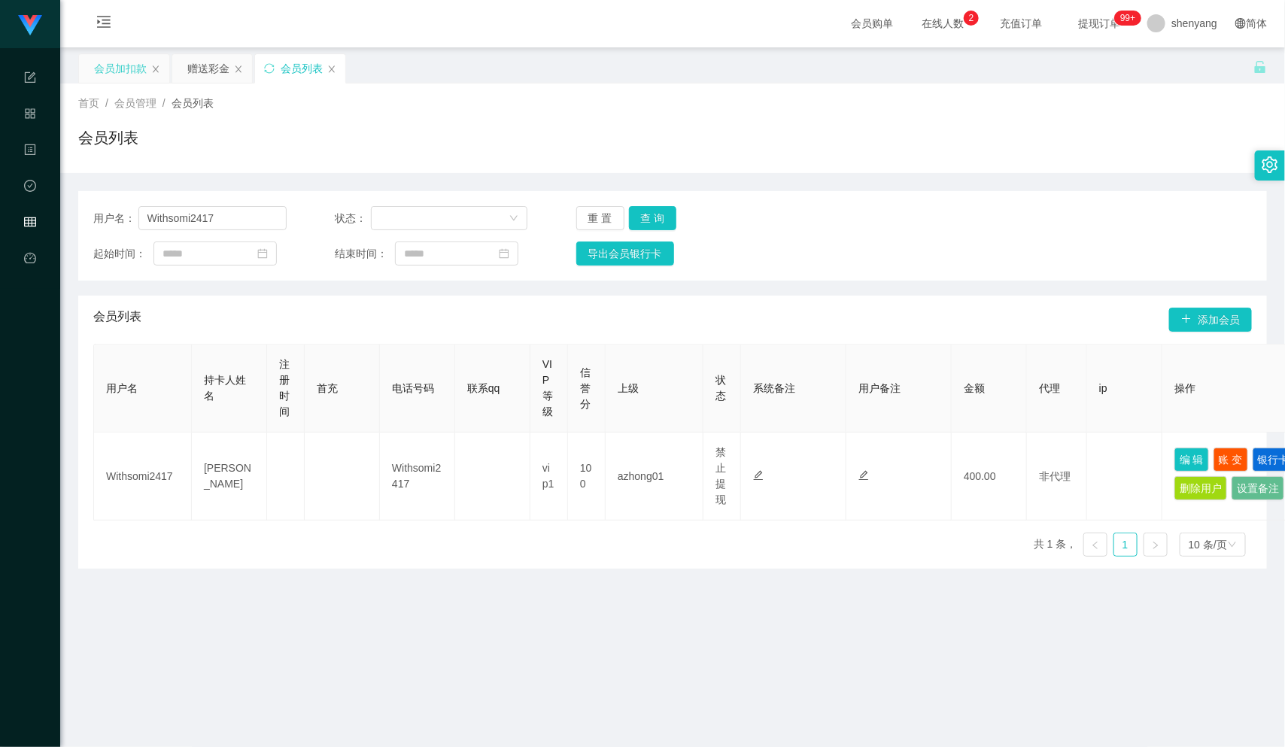
click at [124, 57] on div "会员加扣款" at bounding box center [120, 68] width 53 height 29
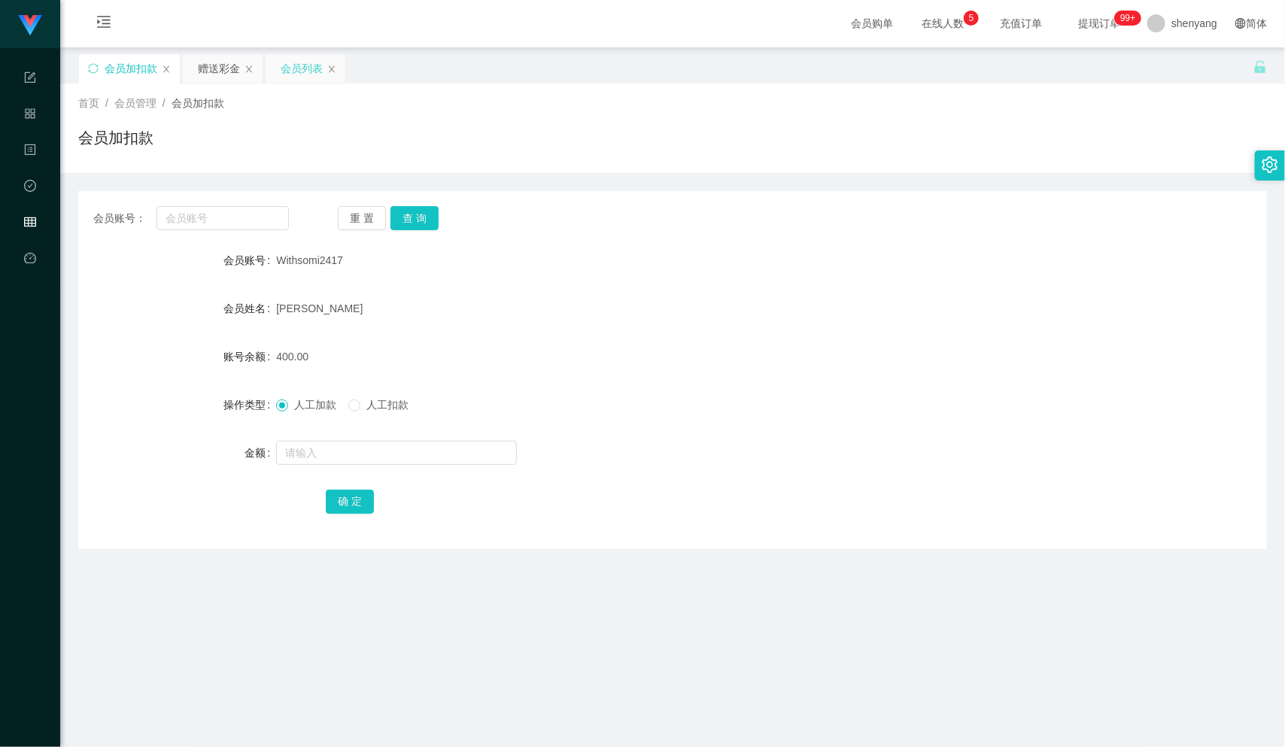
click at [293, 63] on div "会员列表" at bounding box center [302, 68] width 42 height 29
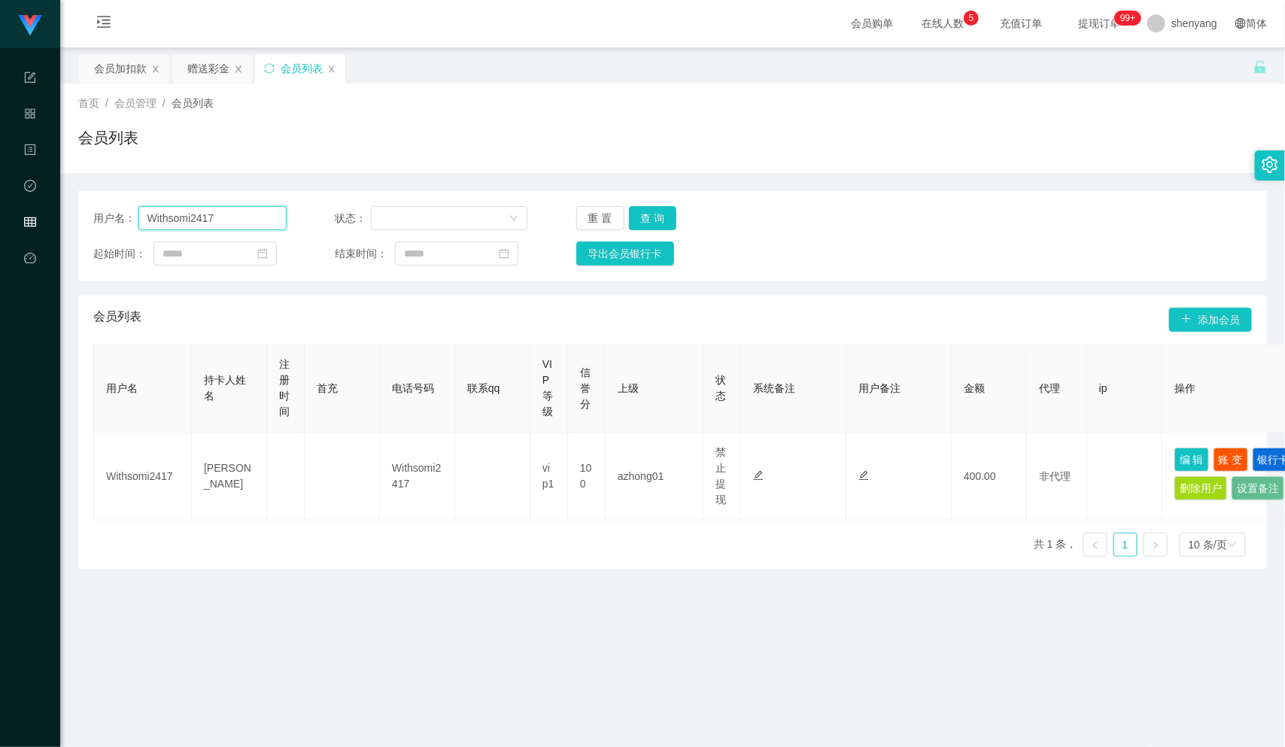
drag, startPoint x: 223, startPoint y: 213, endPoint x: 100, endPoint y: 222, distance: 123.7
click at [100, 222] on div "用户名： Withsomi2417" at bounding box center [189, 218] width 193 height 24
paste input "Joker3898"
type input "Joker3898"
click at [657, 211] on button "查 询" at bounding box center [653, 218] width 48 height 24
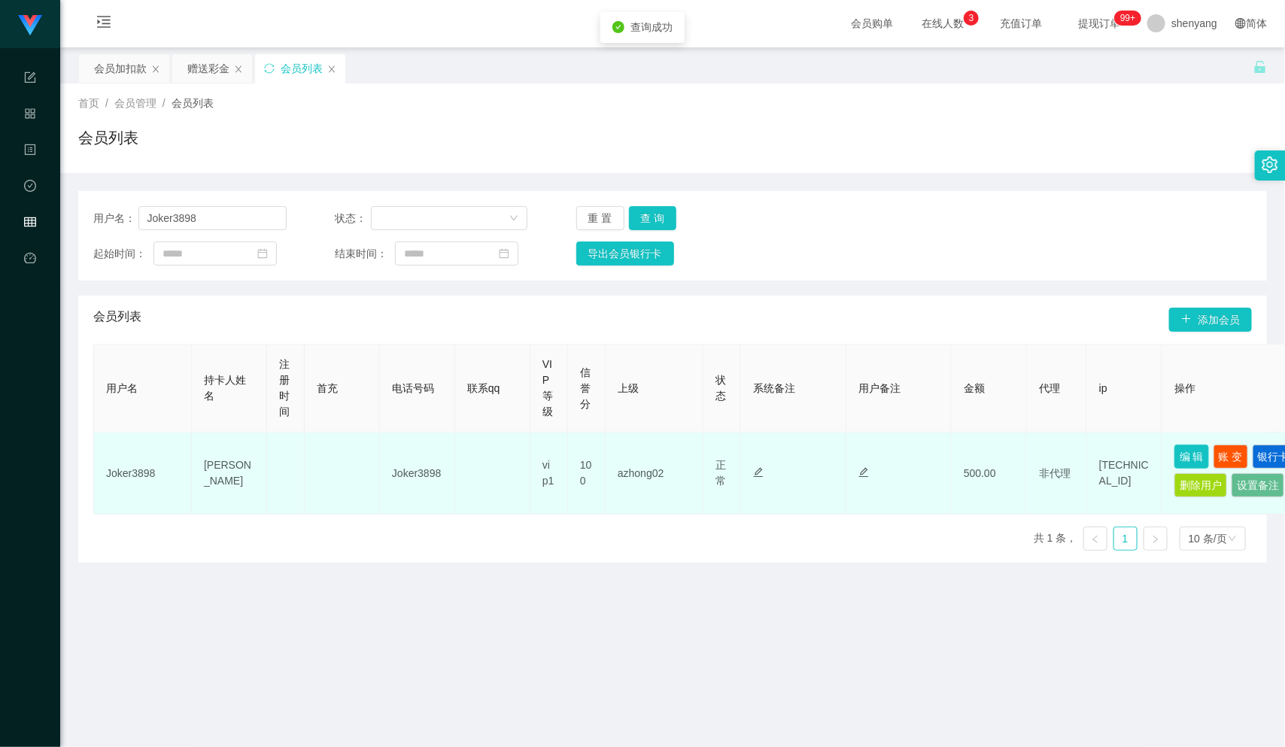
click at [1185, 456] on button "编 辑" at bounding box center [1191, 457] width 35 height 24
type input "Joker3898"
type input "[PERSON_NAME]"
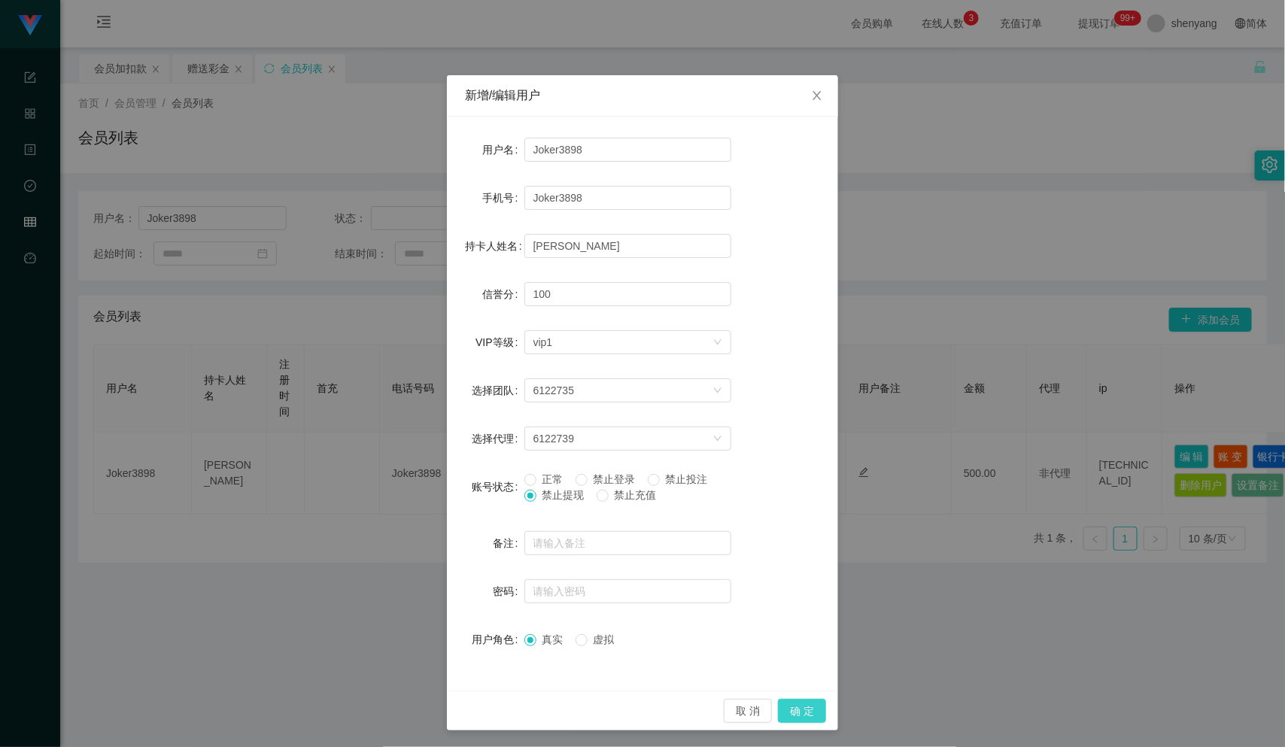
click at [795, 707] on button "确 定" at bounding box center [802, 711] width 48 height 24
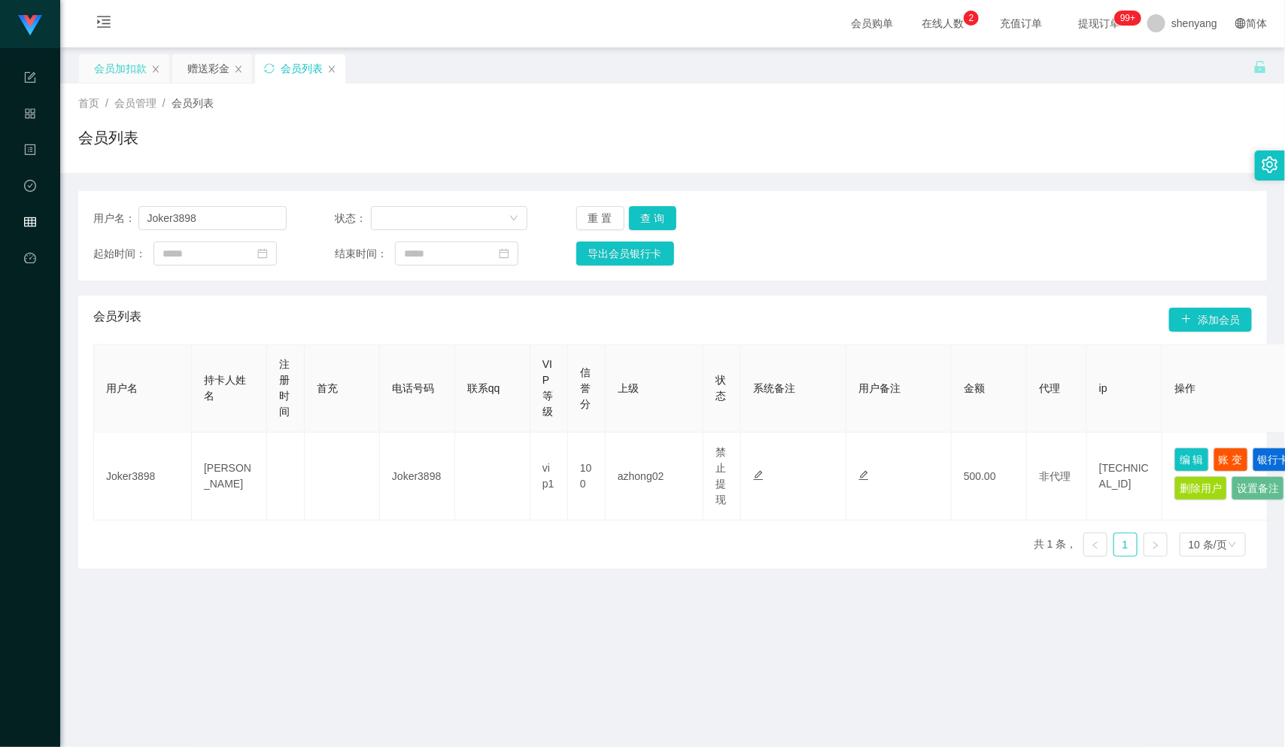
click at [134, 68] on div "会员加扣款" at bounding box center [120, 68] width 53 height 29
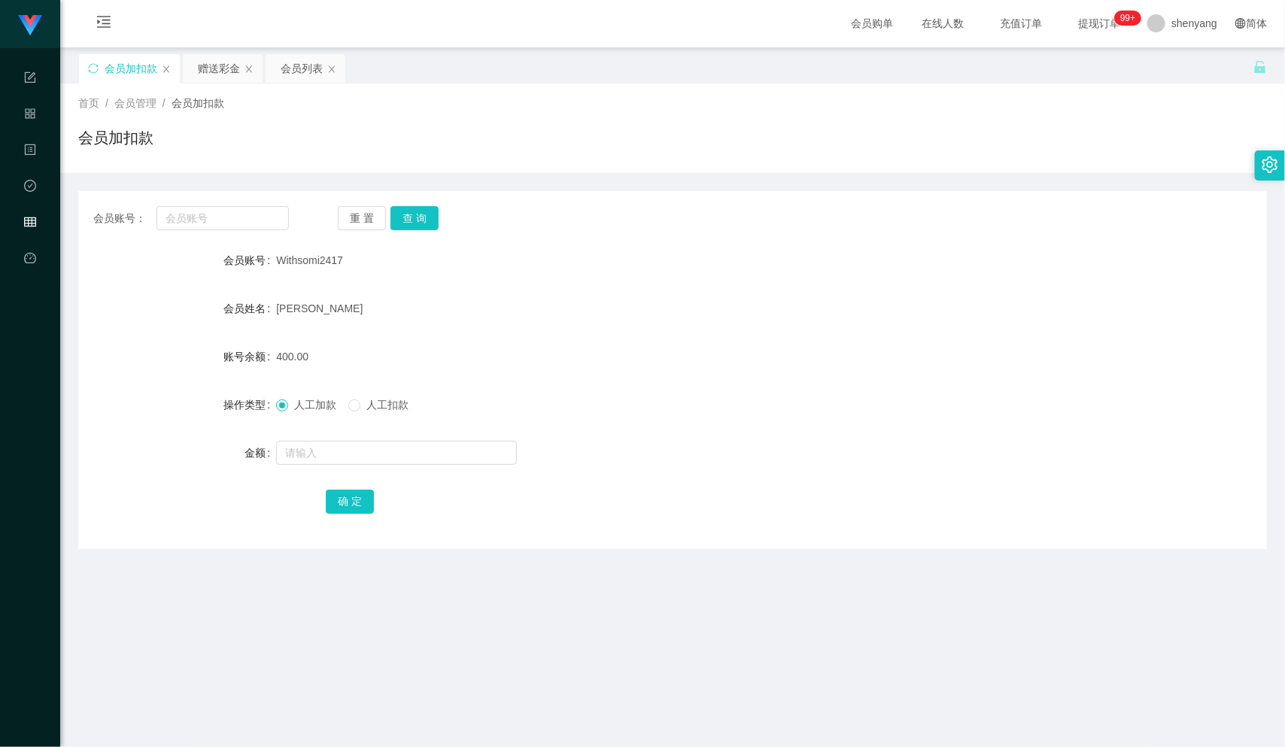
click at [211, 237] on div "会员账号： 重 置 查 询 会员账号 Withsomi2417 会员姓名 [PERSON_NAME] lit siang 账号余额 400.00 操作类型 人…" at bounding box center [672, 370] width 1189 height 358
click at [194, 222] on input "text" at bounding box center [222, 218] width 132 height 24
paste input "[PERSON_NAME]"
type input "[PERSON_NAME]"
click at [427, 215] on button "查 询" at bounding box center [414, 218] width 48 height 24
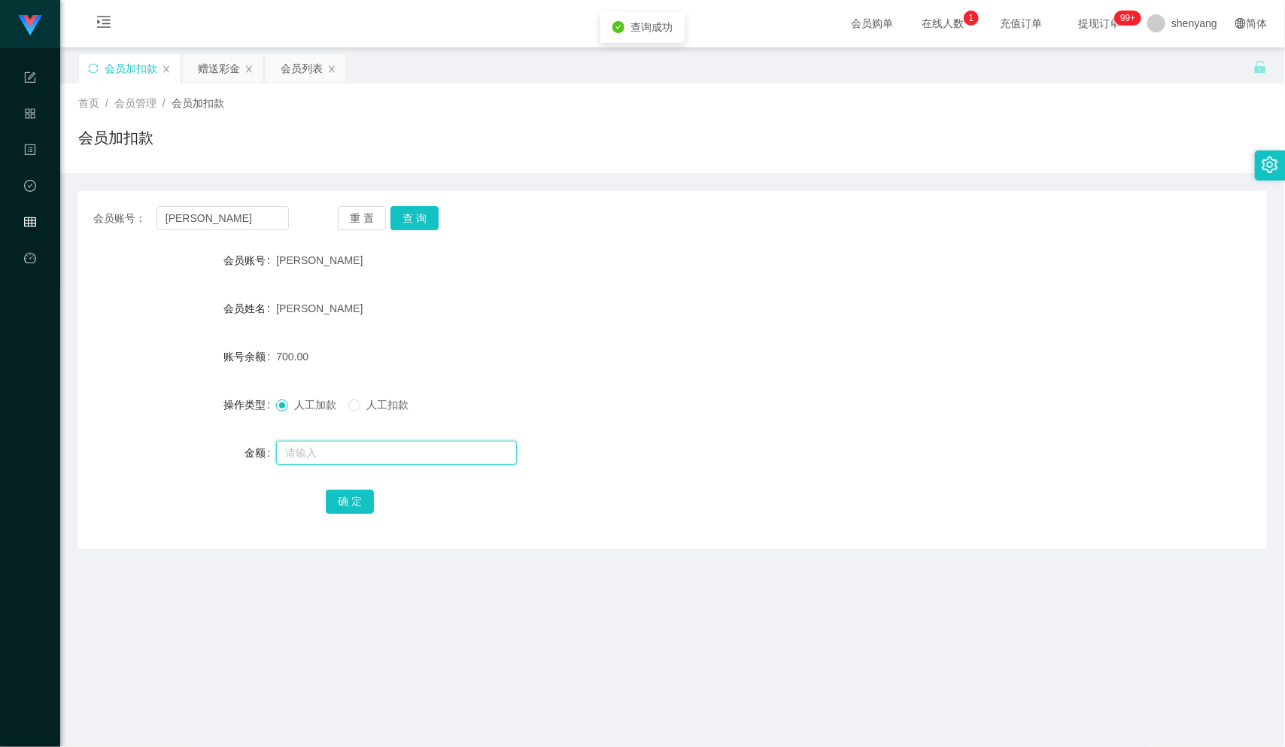
click at [370, 454] on input "text" at bounding box center [396, 453] width 241 height 24
type input "2000"
click at [354, 496] on button "确 定" at bounding box center [350, 502] width 48 height 24
drag, startPoint x: 210, startPoint y: 220, endPoint x: 75, endPoint y: 237, distance: 135.8
click at [75, 237] on main "关闭左侧 关闭右侧 关闭其它 刷新页面 会员加扣款 赠送彩金 会员列表 首页 / 会员管理 / 会员加扣款 / 会员加扣款 会员账号： [PERSON_NAM…" at bounding box center [672, 475] width 1225 height 856
